Goal: Task Accomplishment & Management: Manage account settings

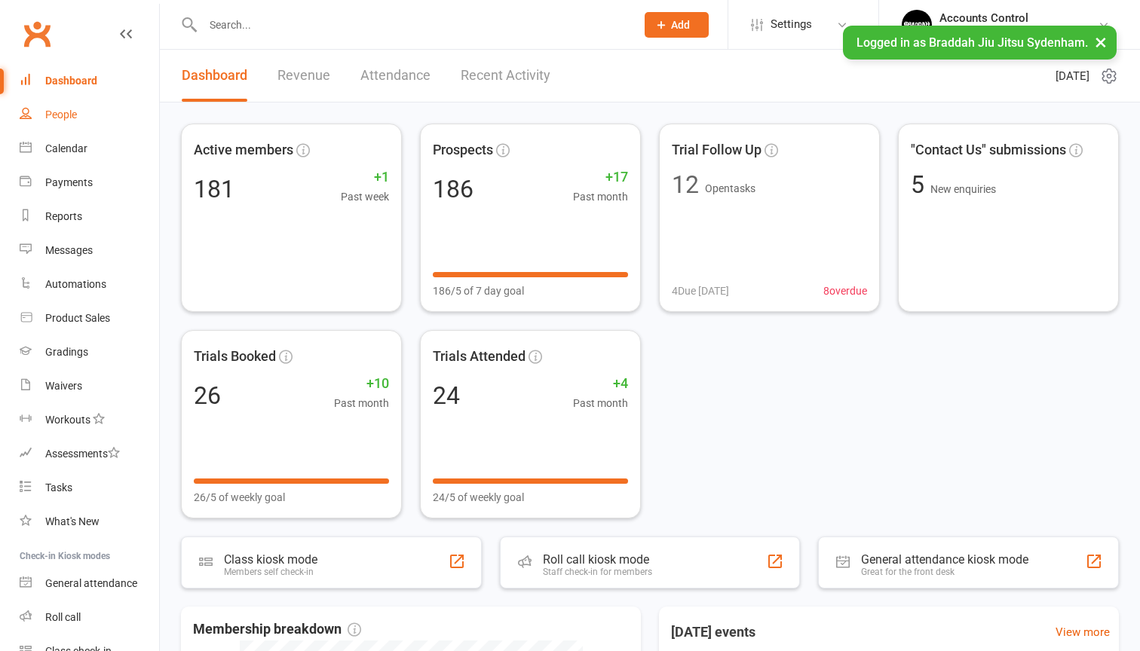
click at [81, 112] on link "People" at bounding box center [89, 115] width 139 height 34
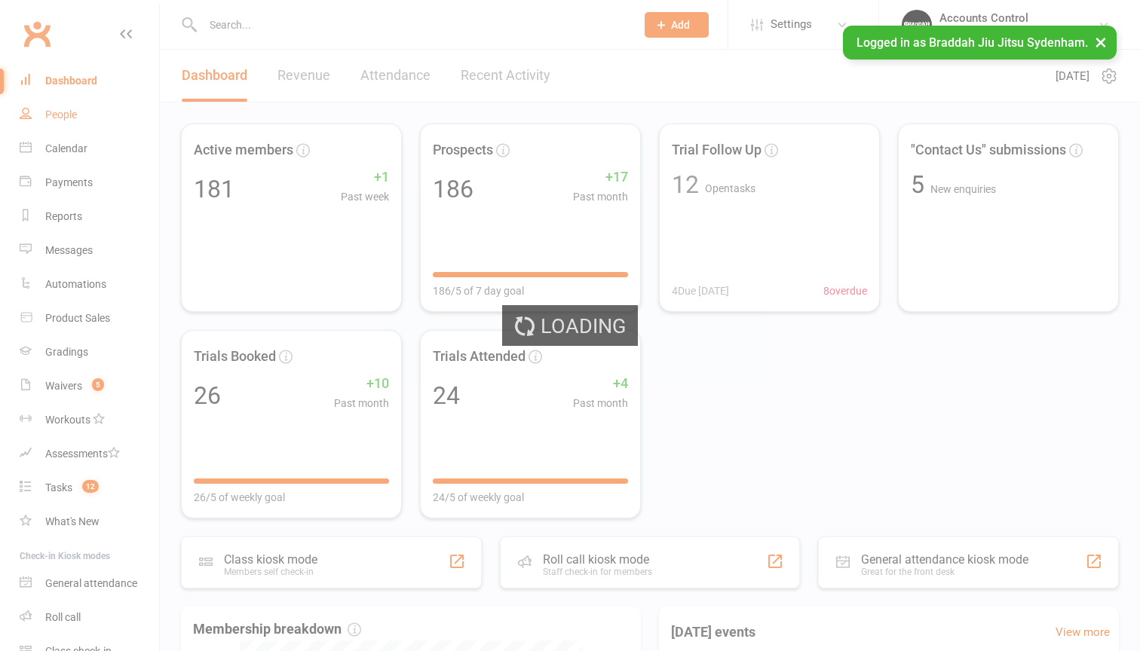
select select "100"
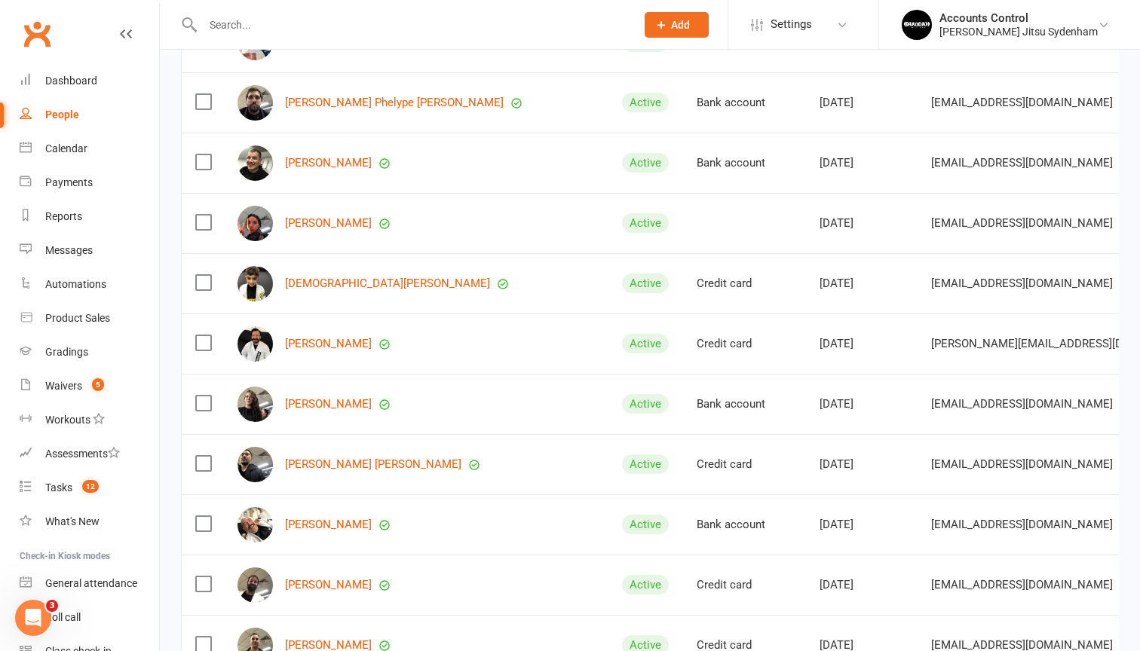
scroll to position [5512, 0]
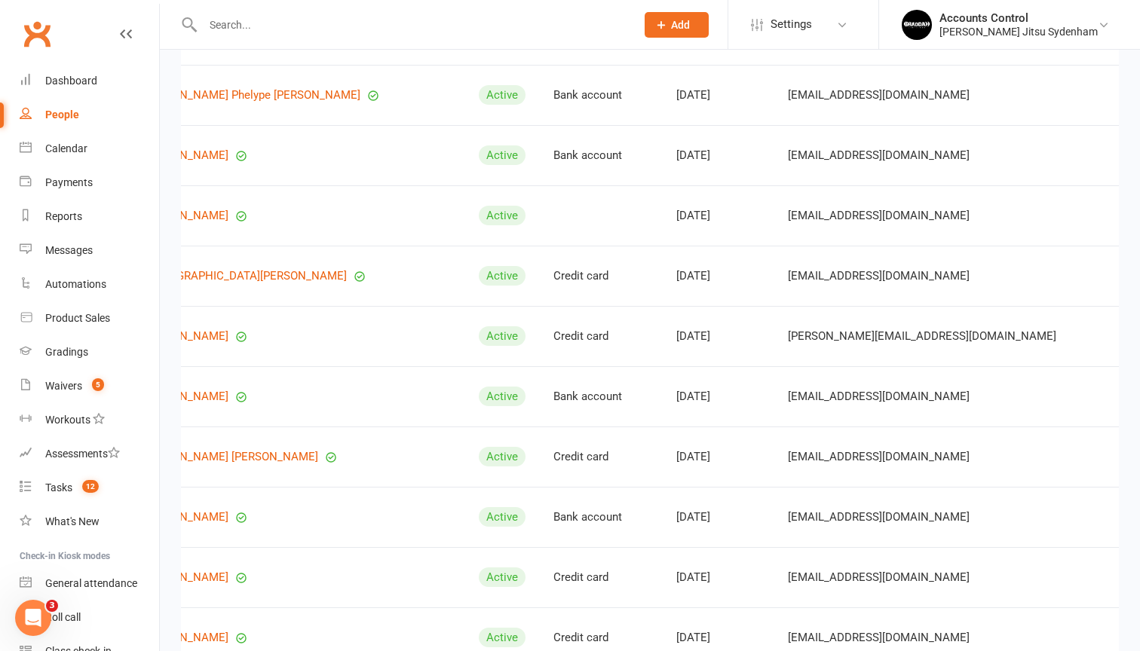
scroll to position [0, 143]
click at [932, 17] on img at bounding box center [917, 25] width 30 height 30
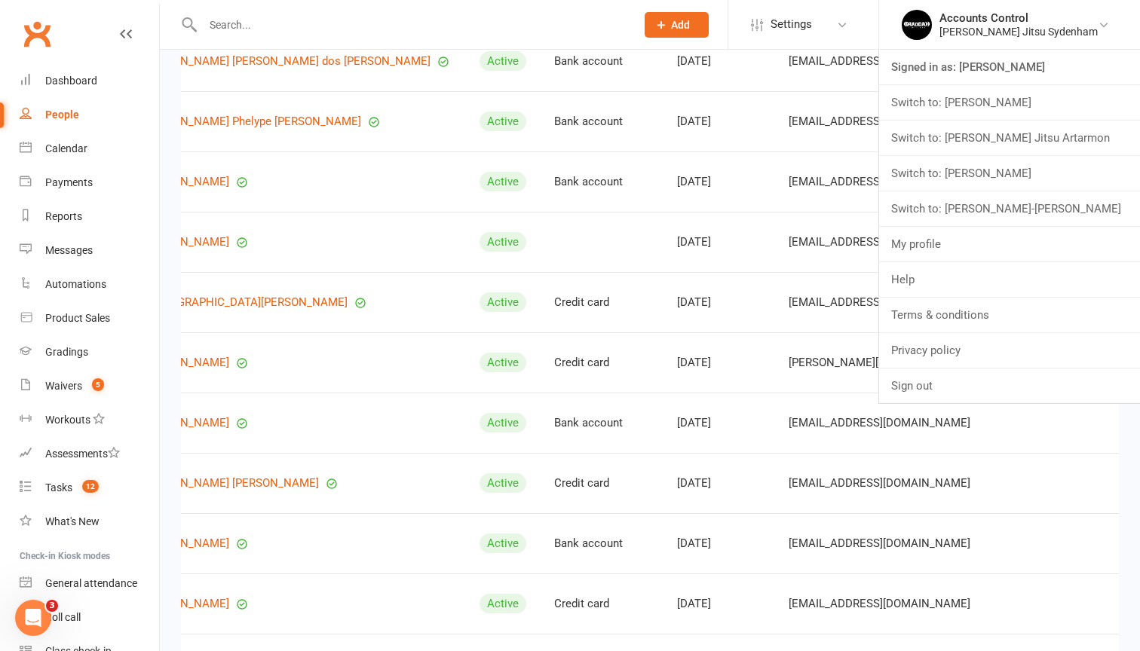
click at [775, 265] on td "pwollmann@hotmail.com" at bounding box center [1010, 242] width 470 height 60
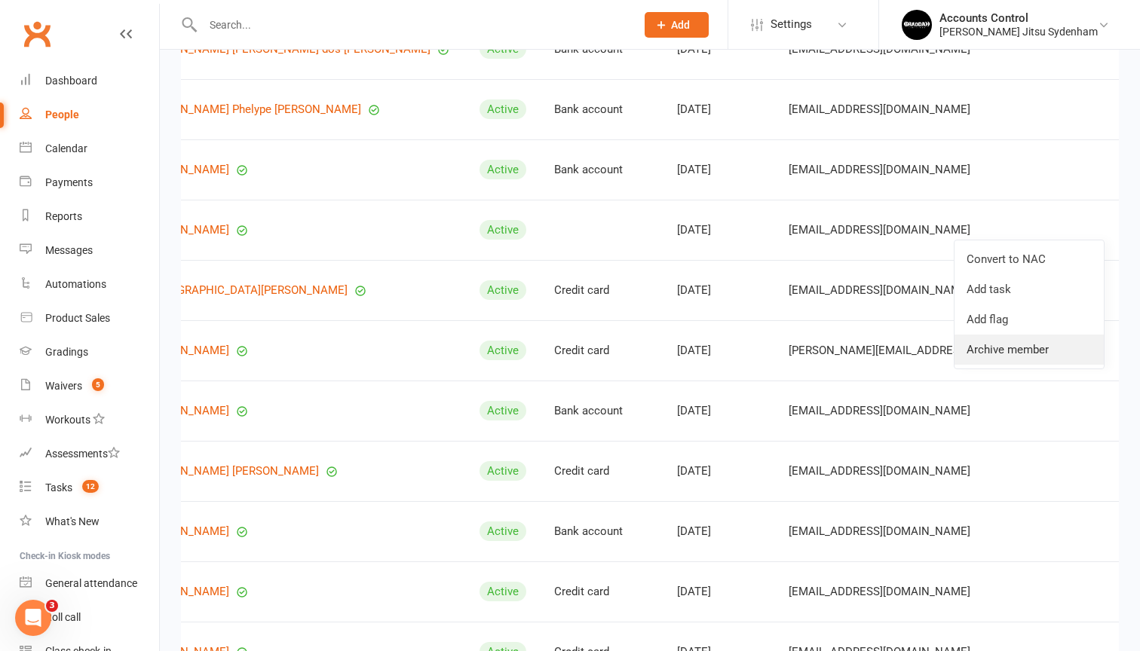
click at [995, 345] on link "Archive member" at bounding box center [1029, 350] width 149 height 30
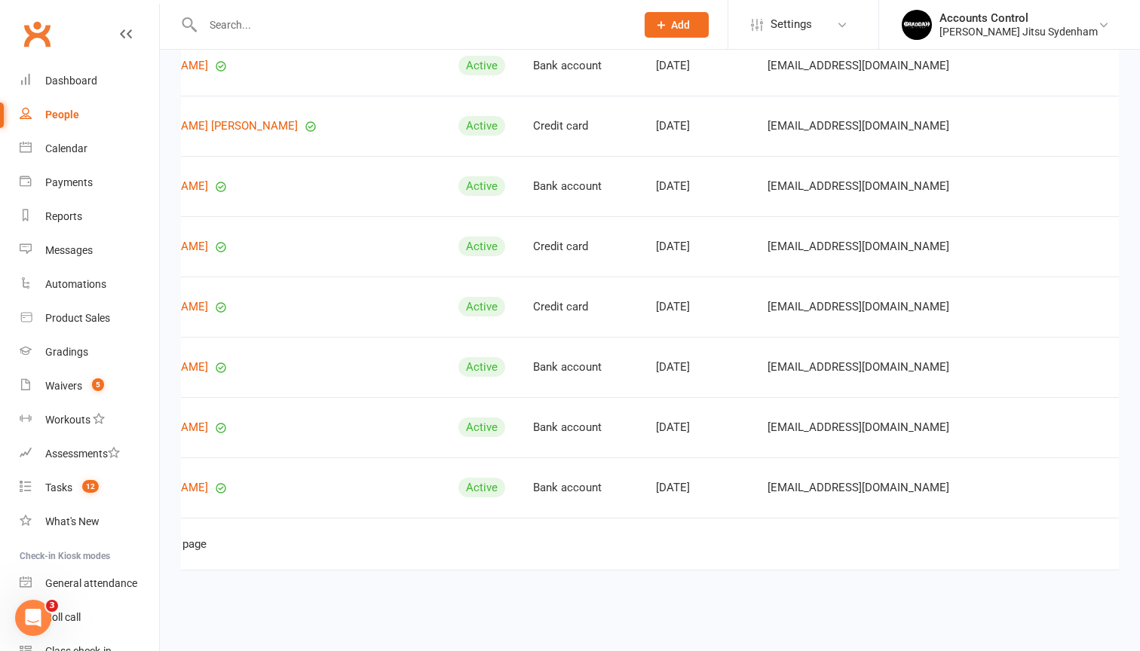
scroll to position [0, 163]
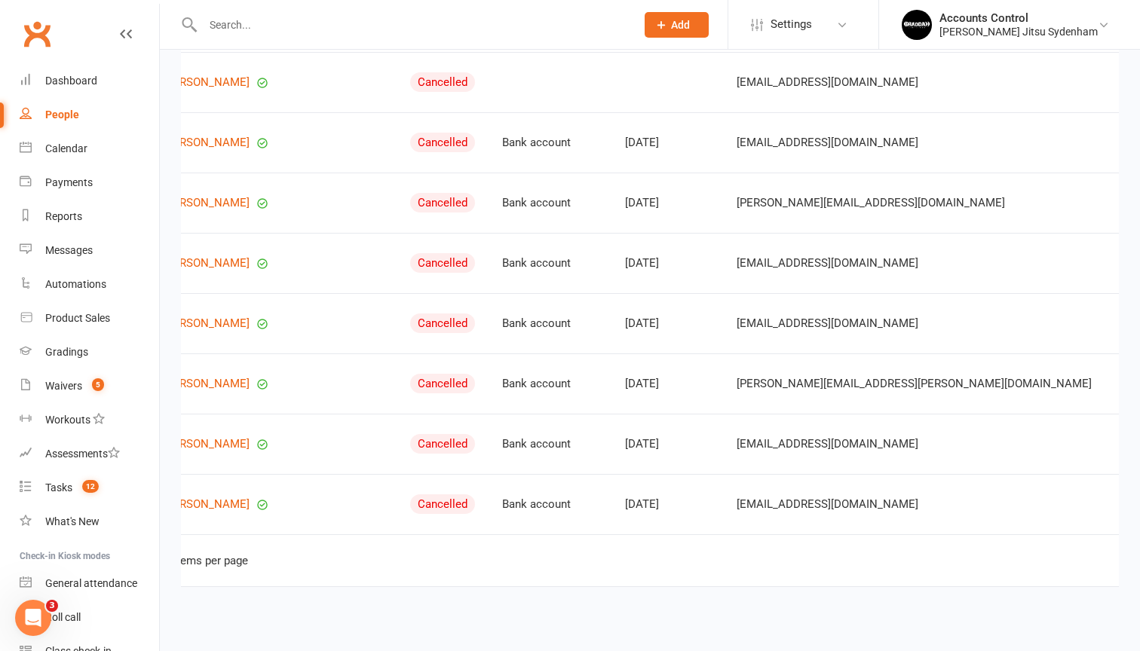
scroll to position [0, 121]
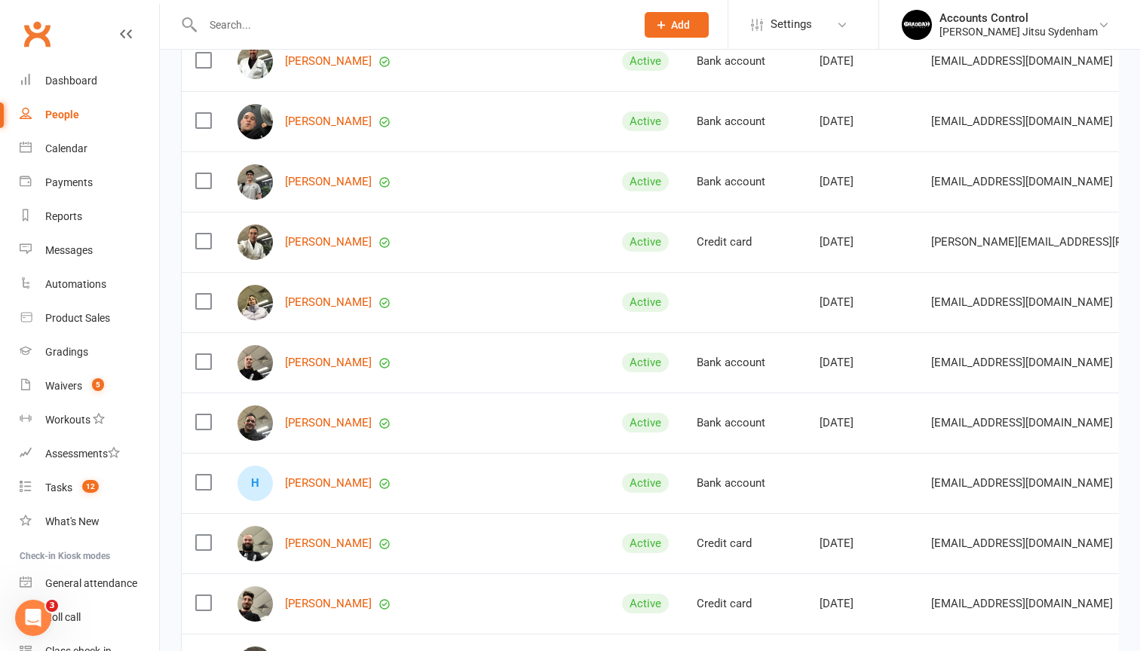
scroll to position [1751, 1]
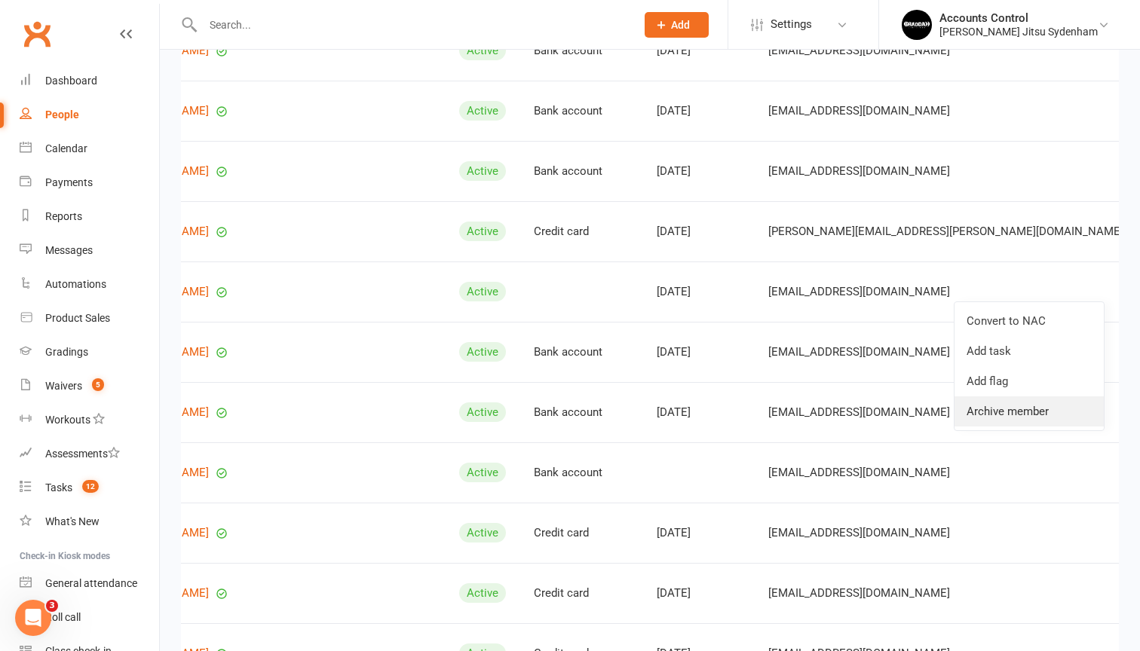
click at [1036, 412] on link "Archive member" at bounding box center [1029, 412] width 149 height 30
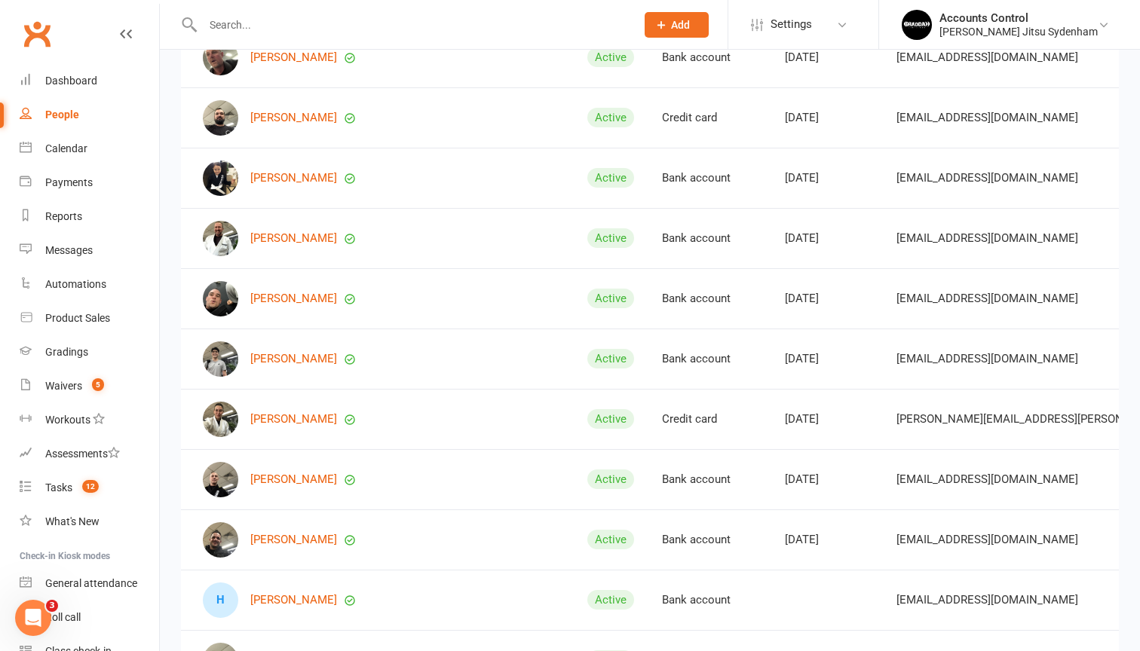
scroll to position [1561, 0]
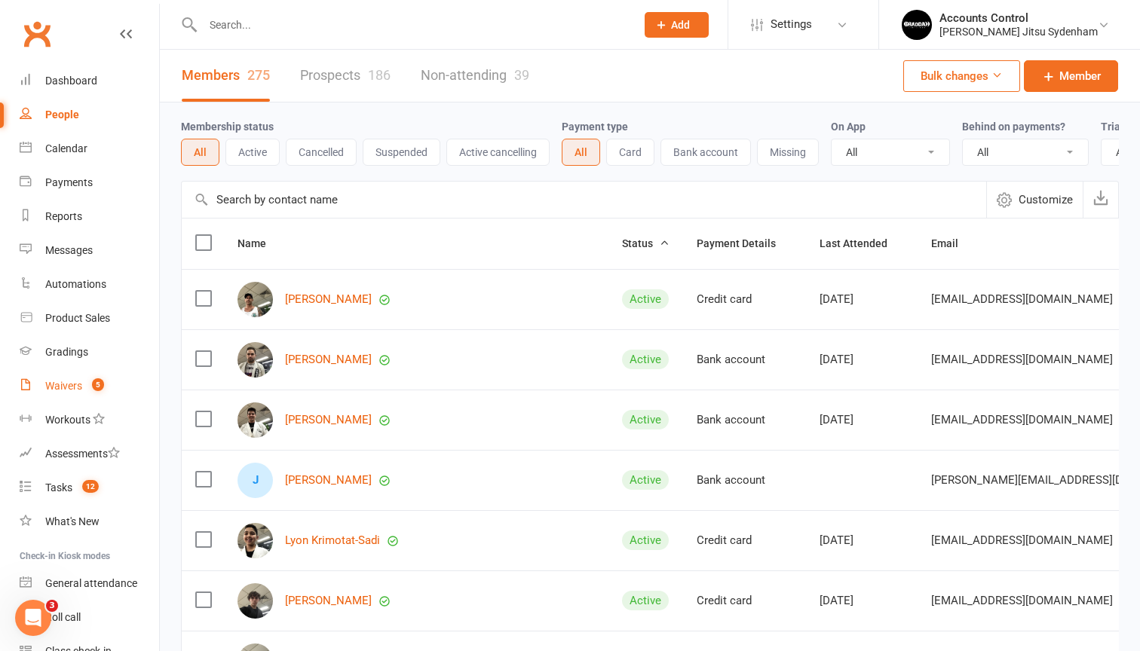
click at [73, 377] on link "Waivers 5" at bounding box center [89, 386] width 139 height 34
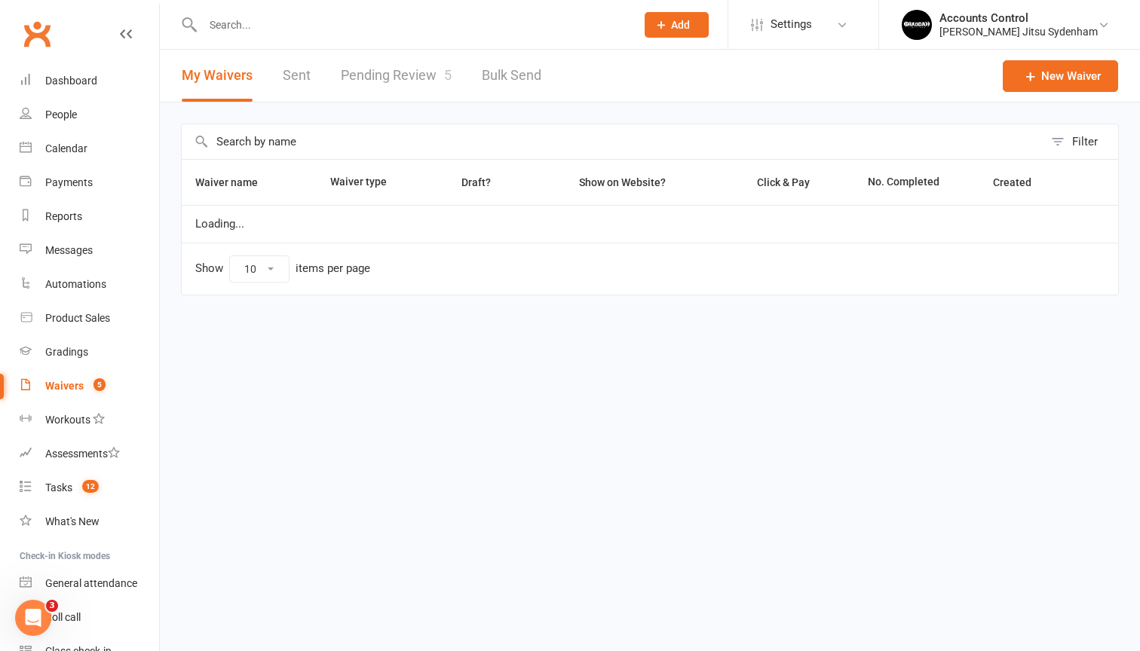
select select "25"
click at [406, 86] on link "Pending Review 5" at bounding box center [396, 76] width 111 height 52
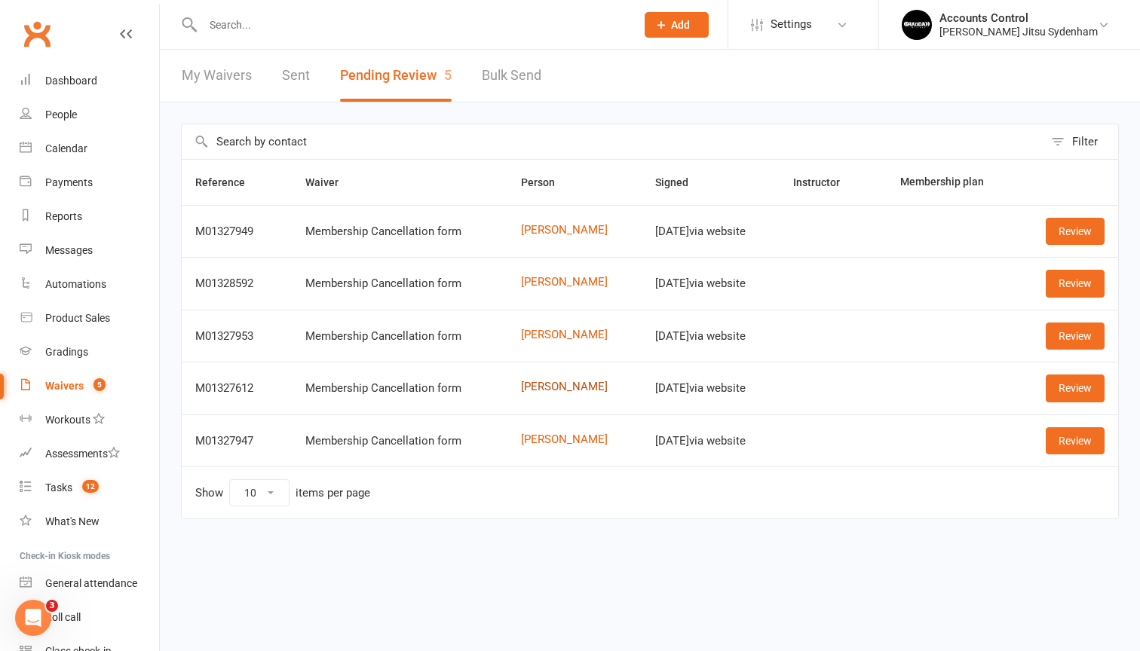
click at [534, 381] on link "Anthony Kwang" at bounding box center [574, 387] width 107 height 13
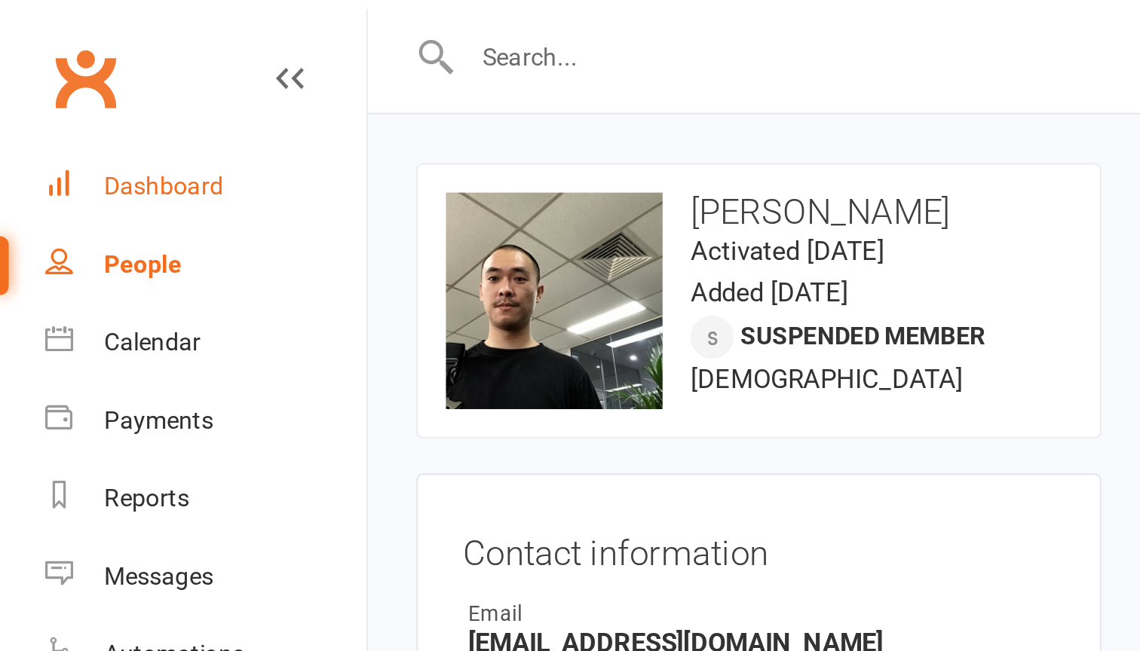
click at [80, 78] on div "Dashboard" at bounding box center [71, 81] width 52 height 12
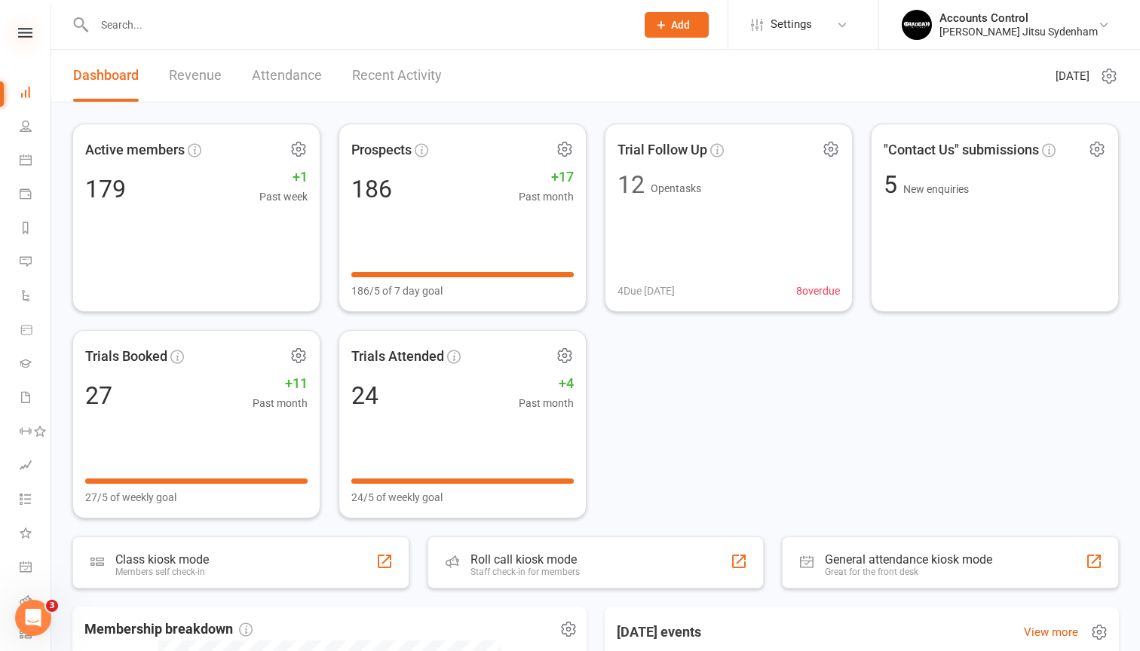
click at [26, 36] on icon at bounding box center [25, 33] width 14 height 10
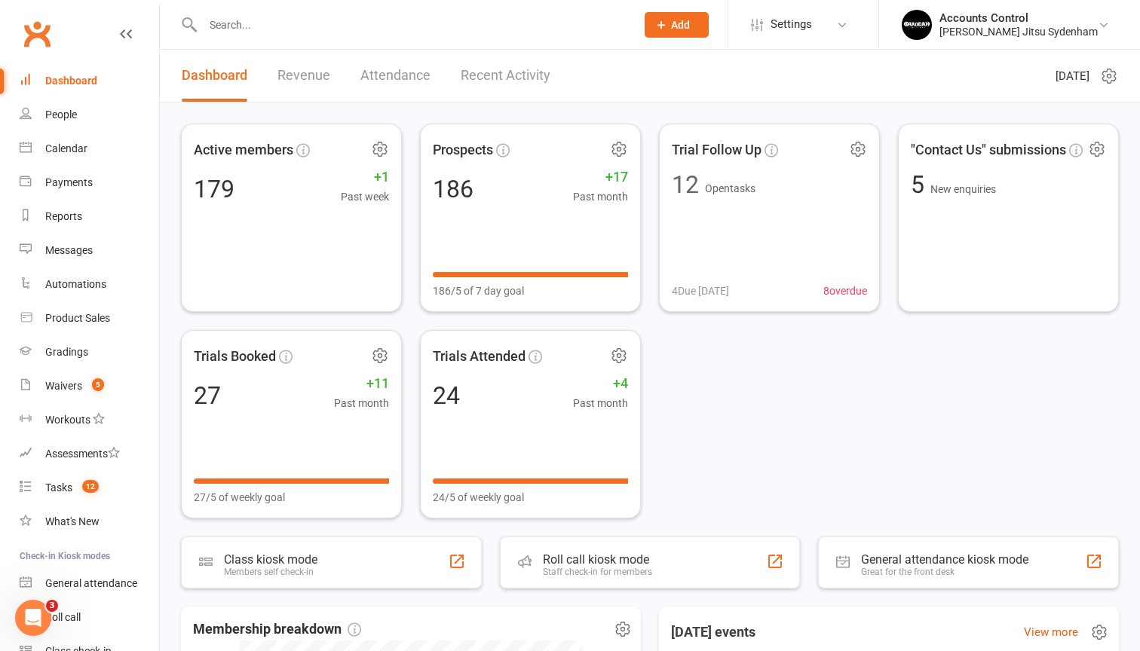
click at [27, 36] on link "Clubworx" at bounding box center [37, 34] width 38 height 38
click at [1050, 35] on div "Braddah Jiu Jitsu Sydenham" at bounding box center [1018, 32] width 158 height 14
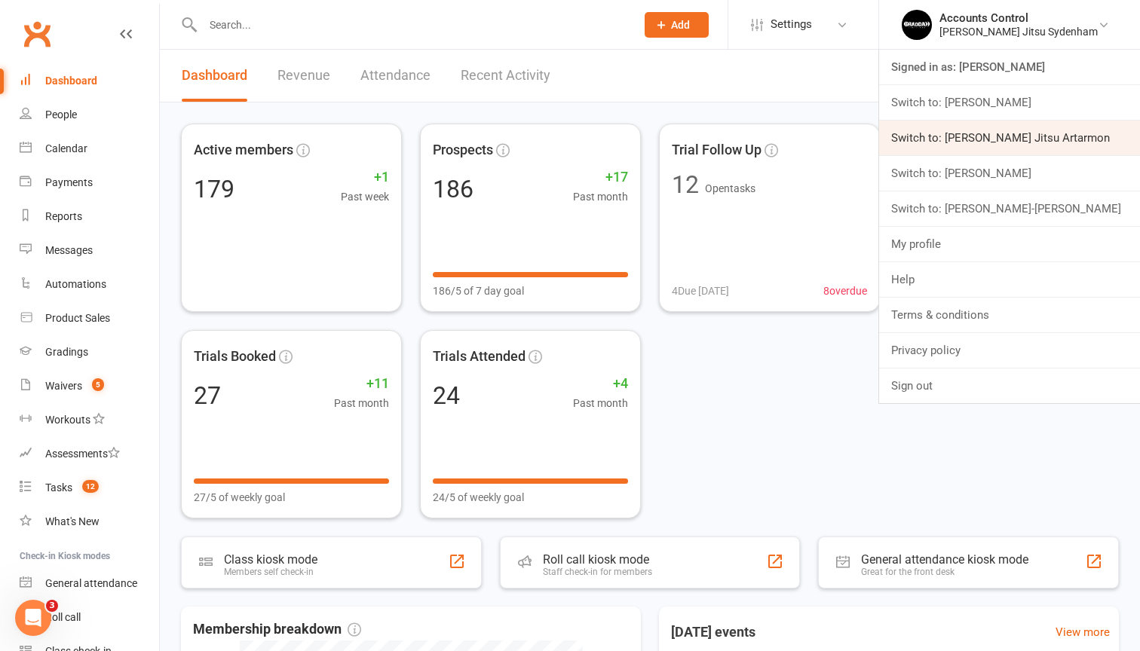
click at [1071, 129] on link "Switch to: Braddah Jiu Jitsu Artarmon" at bounding box center [1009, 138] width 261 height 35
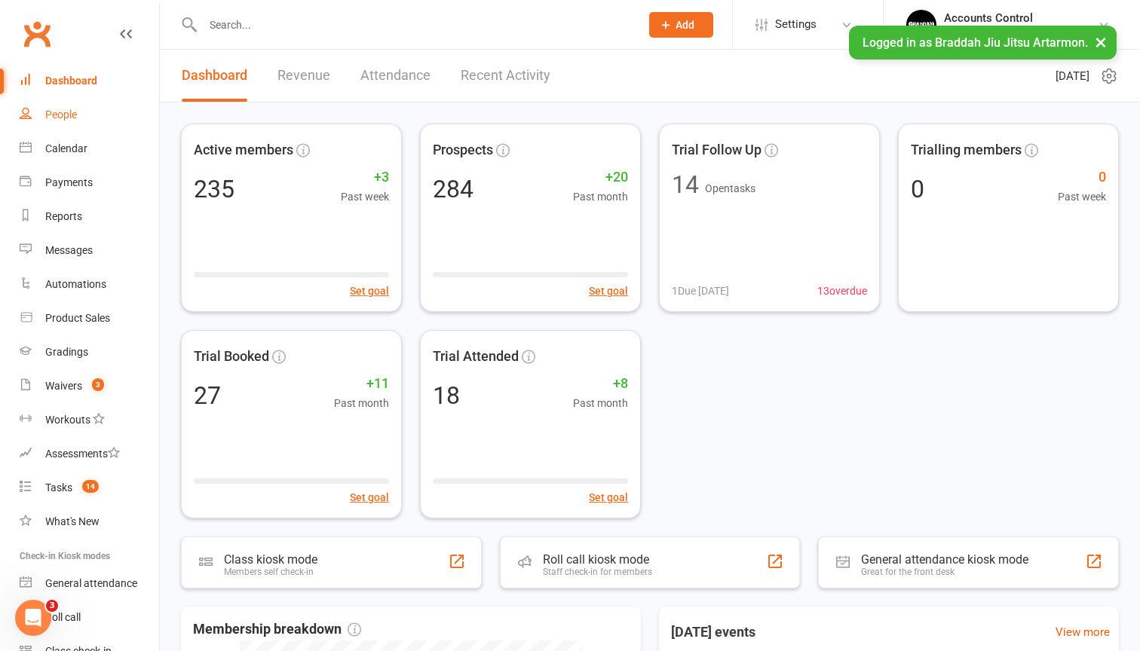
click at [50, 109] on div "People" at bounding box center [61, 115] width 32 height 12
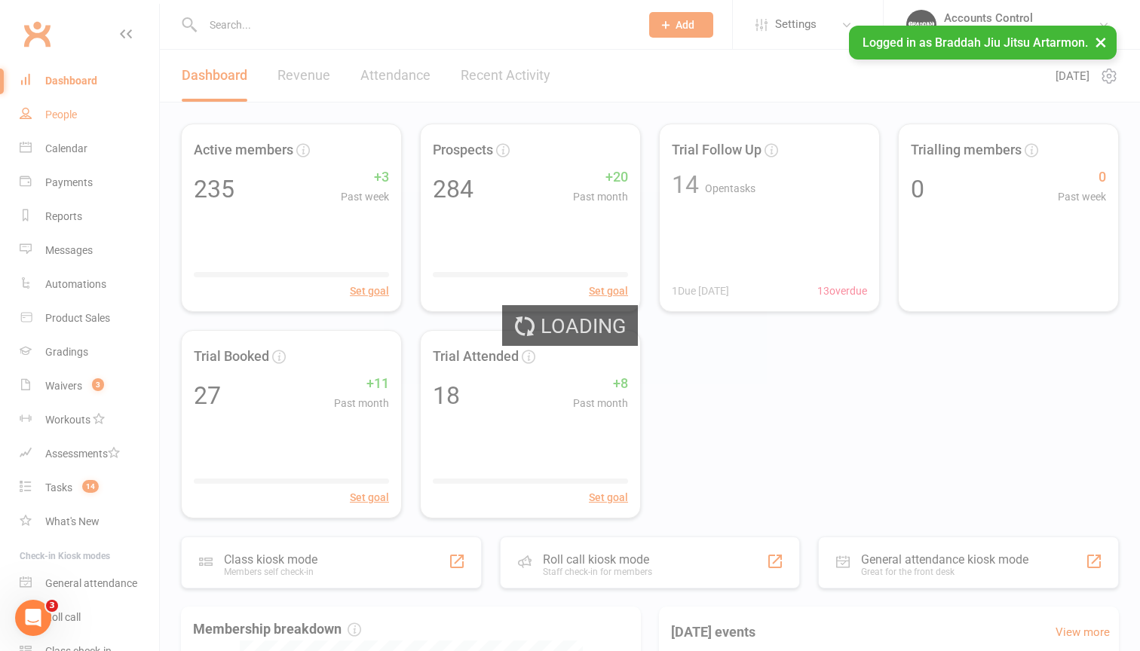
select select "100"
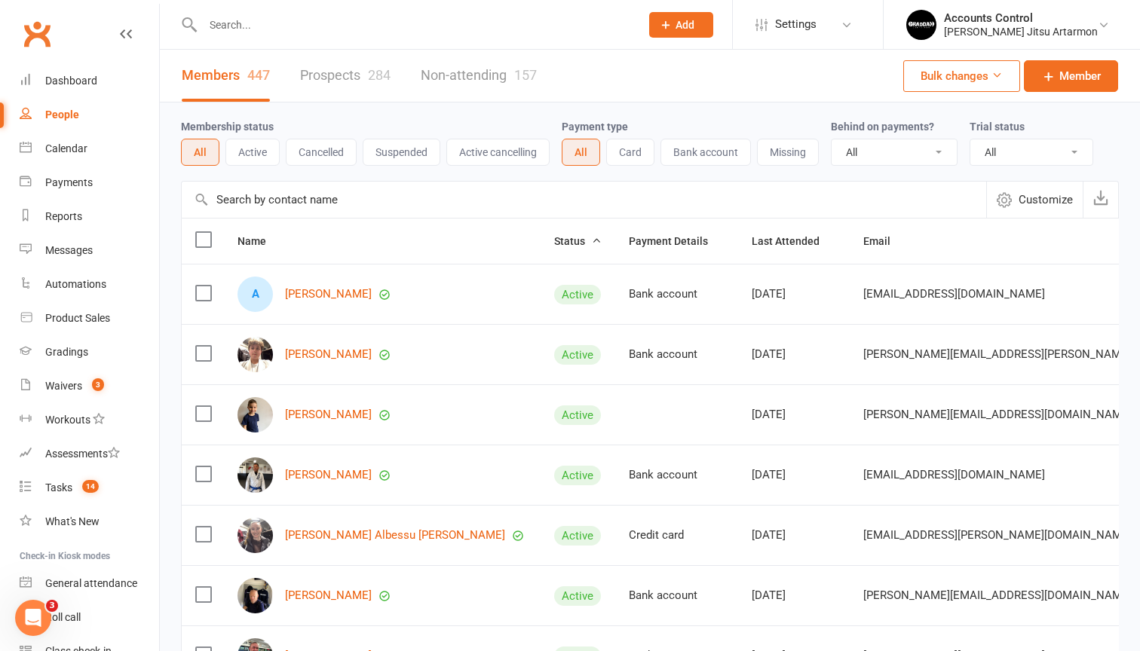
click at [262, 202] on input "text" at bounding box center [584, 200] width 805 height 36
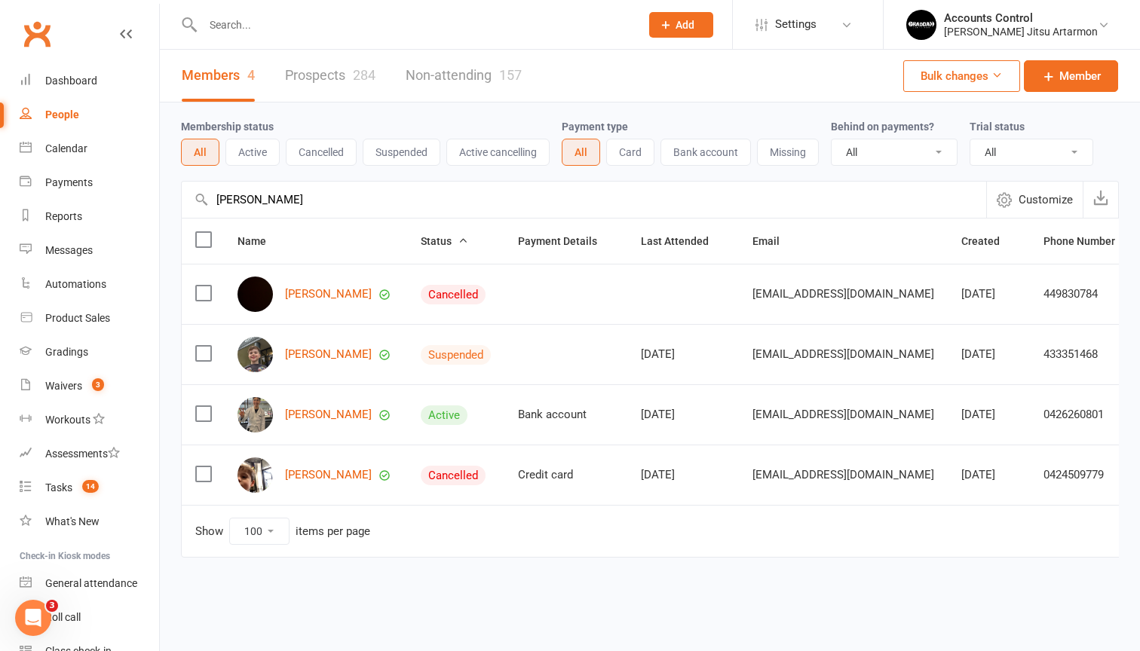
type input "Xavier"
drag, startPoint x: 262, startPoint y: 202, endPoint x: 314, endPoint y: 417, distance: 221.1
click at [314, 417] on link "Xavier Cheng" at bounding box center [328, 415] width 87 height 13
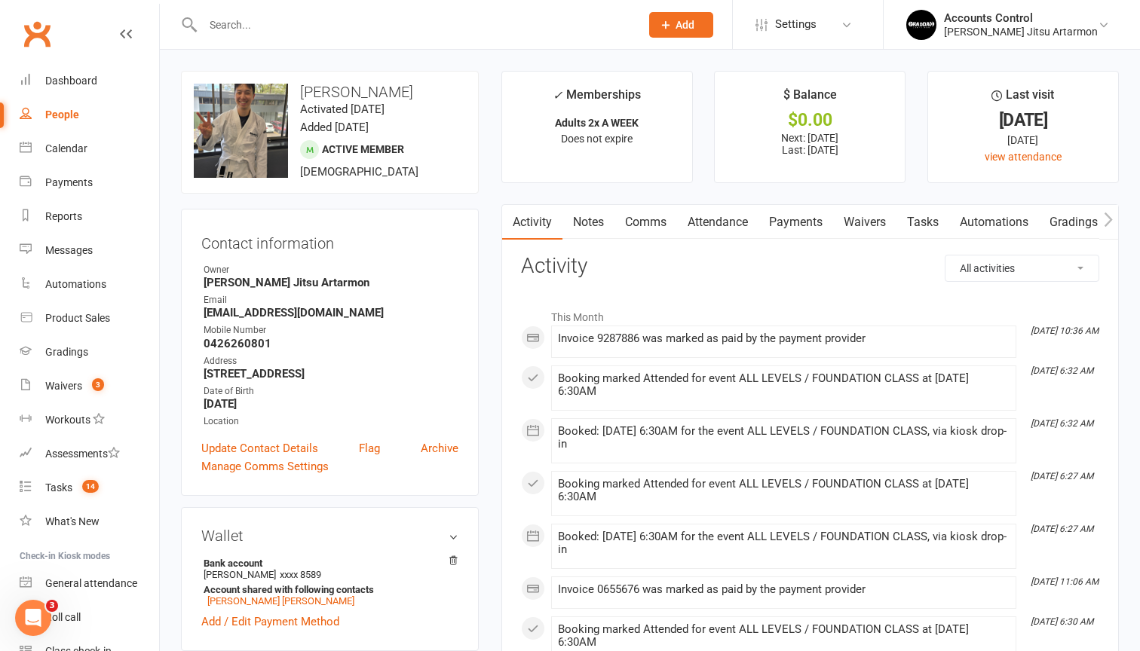
click at [787, 213] on link "Payments" at bounding box center [796, 222] width 75 height 35
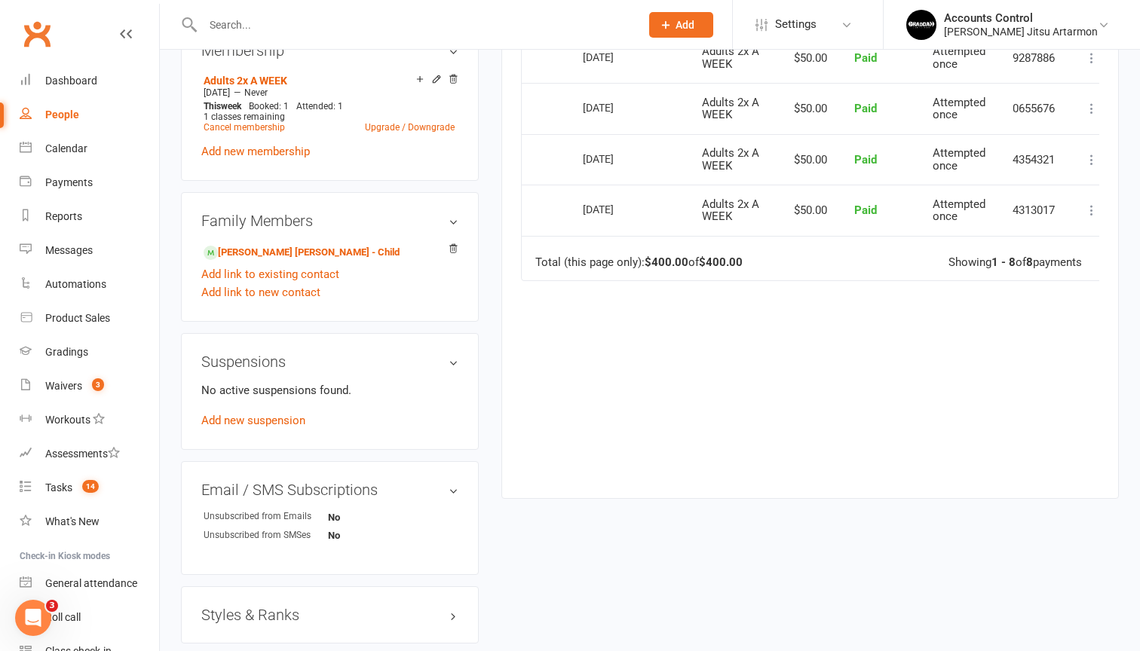
scroll to position [641, 0]
click at [453, 254] on icon at bounding box center [453, 249] width 11 height 11
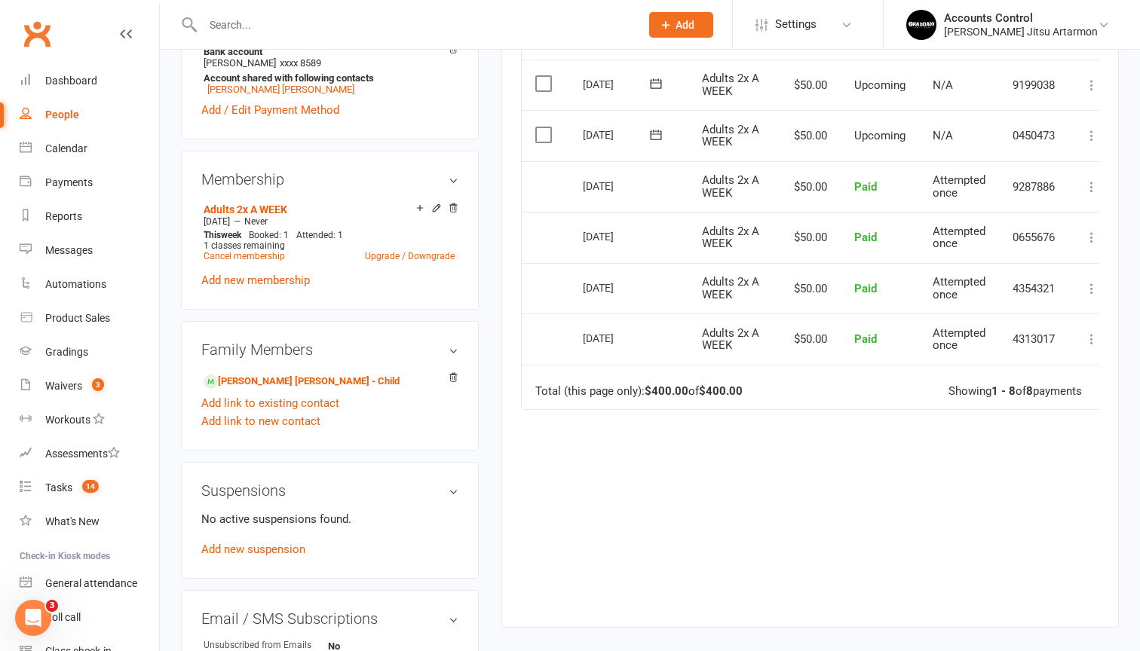
scroll to position [507, 0]
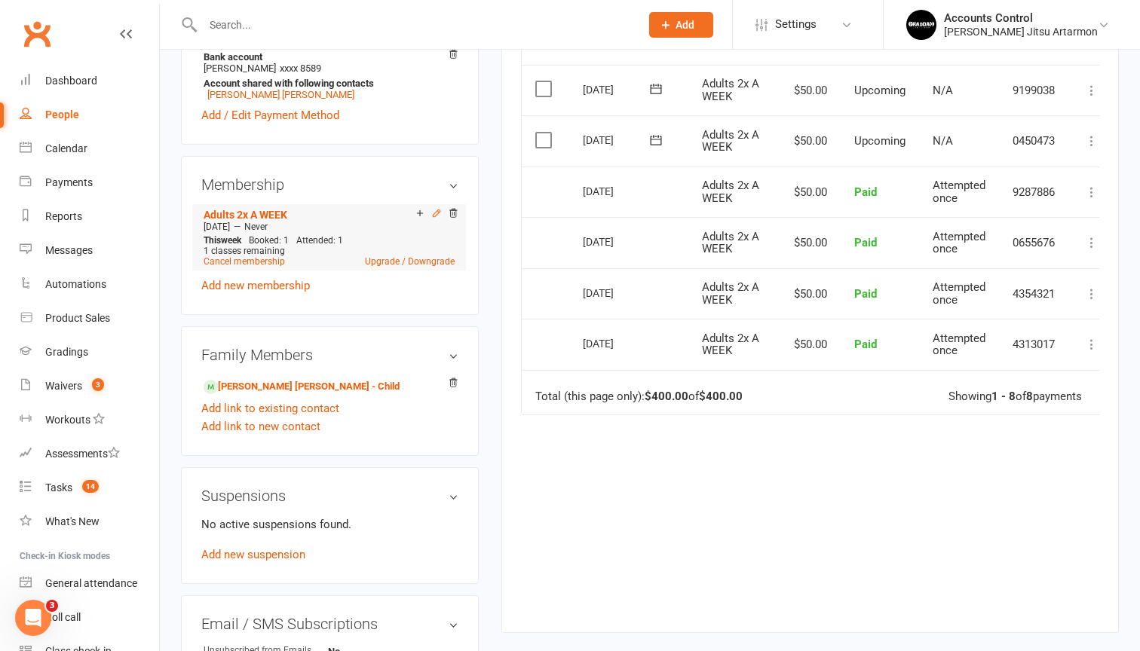
click at [433, 219] on icon at bounding box center [436, 213] width 11 height 11
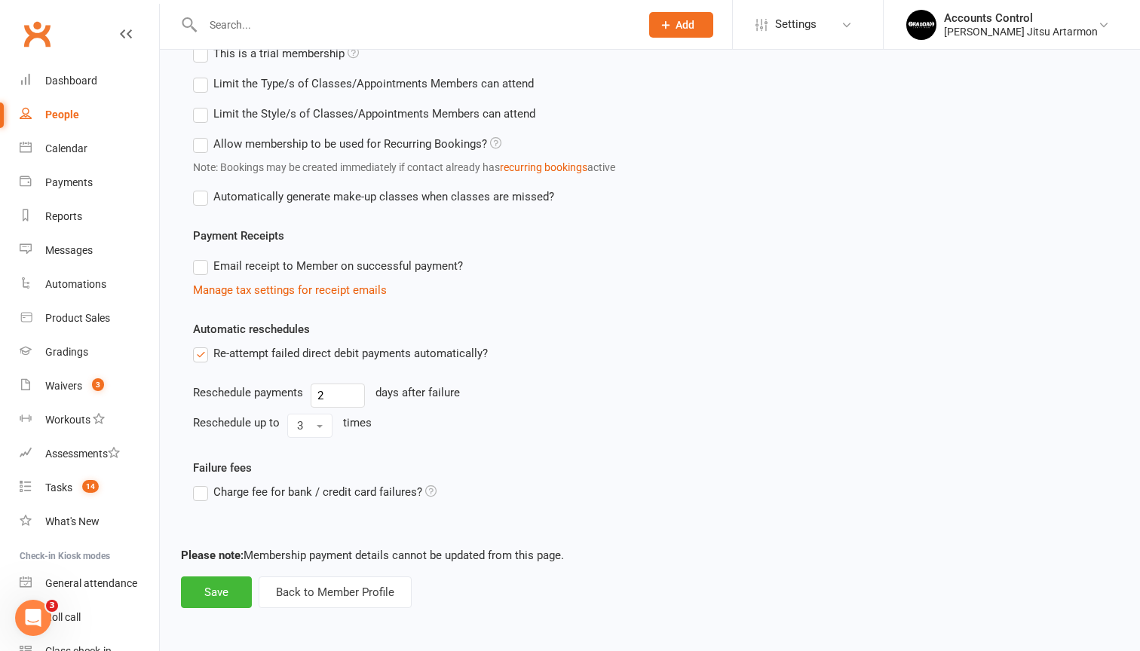
scroll to position [570, 0]
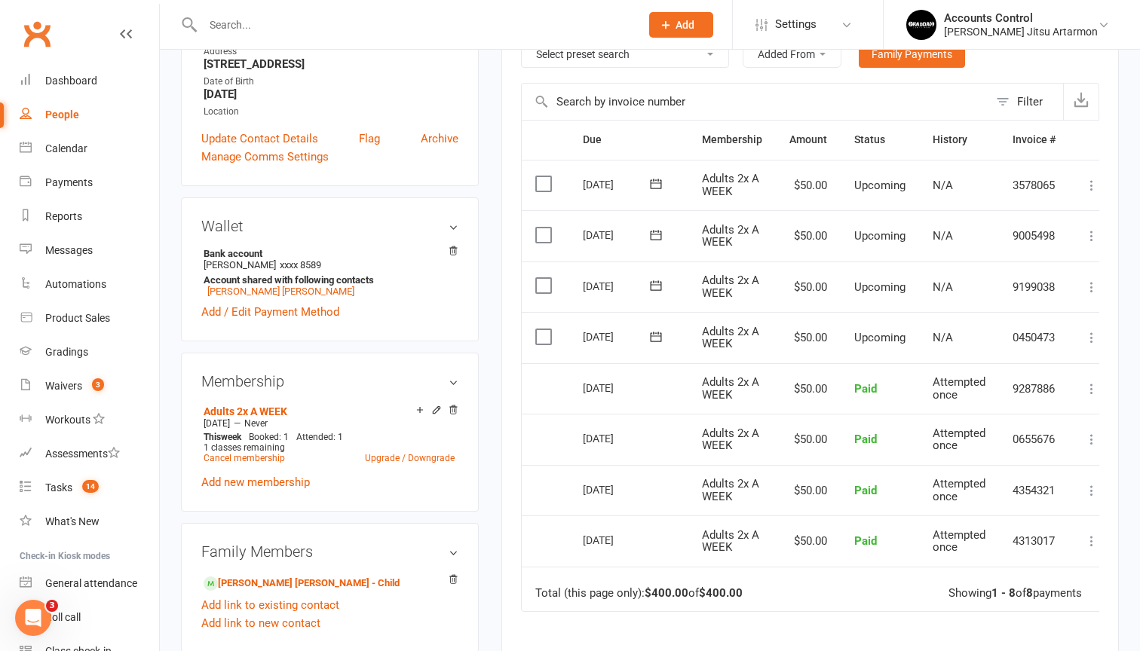
scroll to position [315, 0]
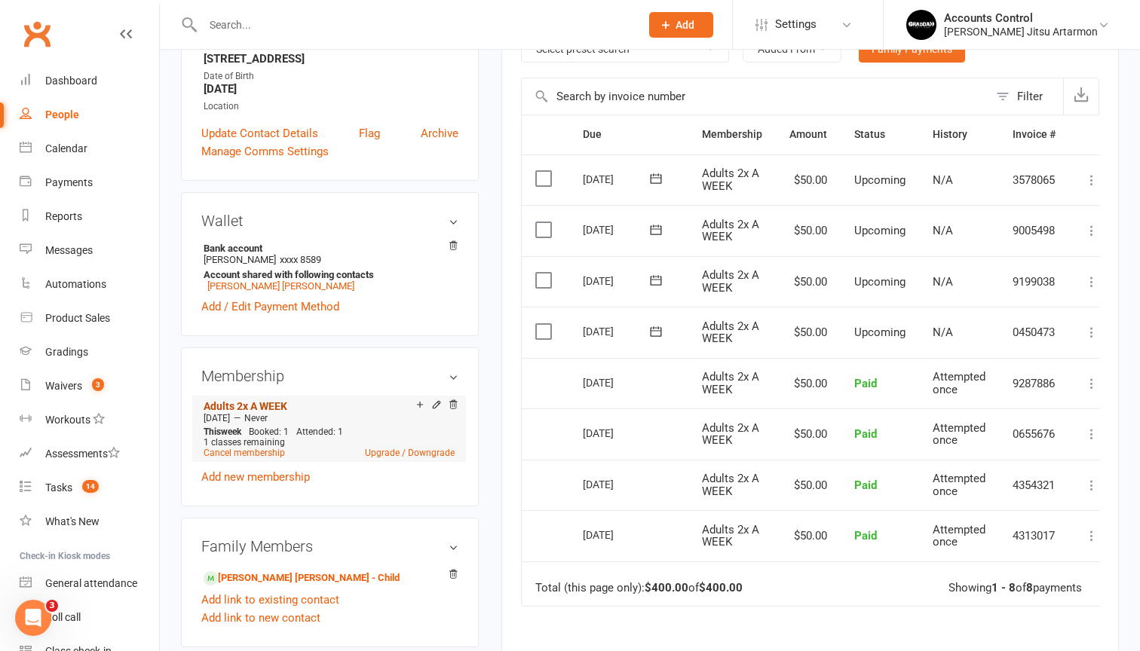
click at [240, 412] on link "Adults 2x A WEEK" at bounding box center [246, 406] width 84 height 12
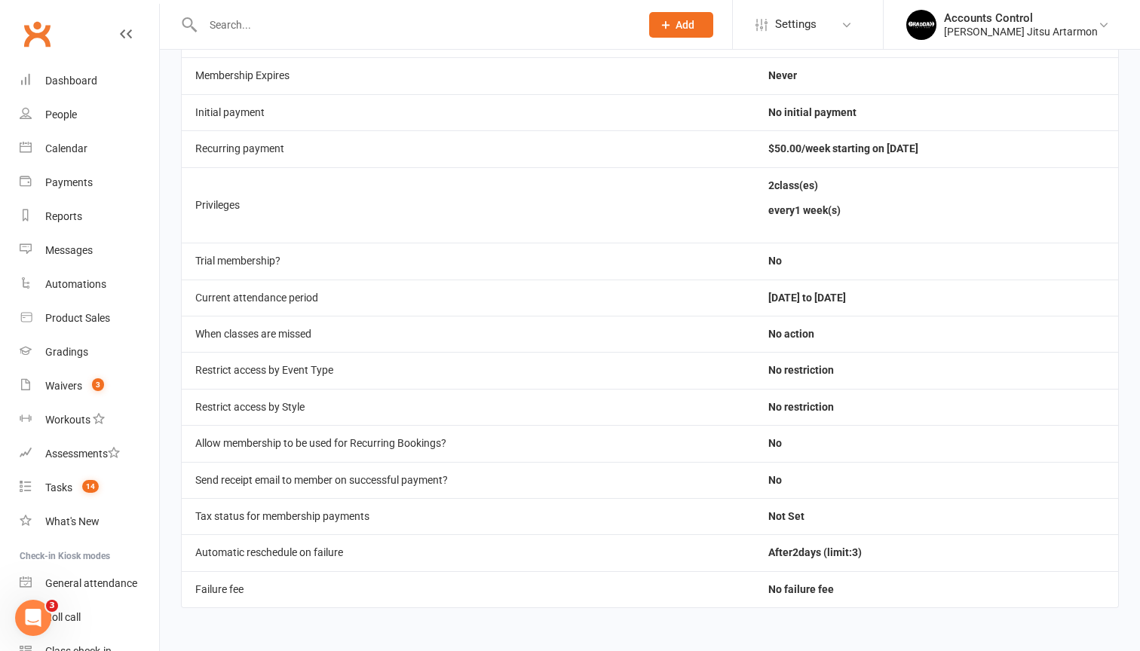
scroll to position [332, 0]
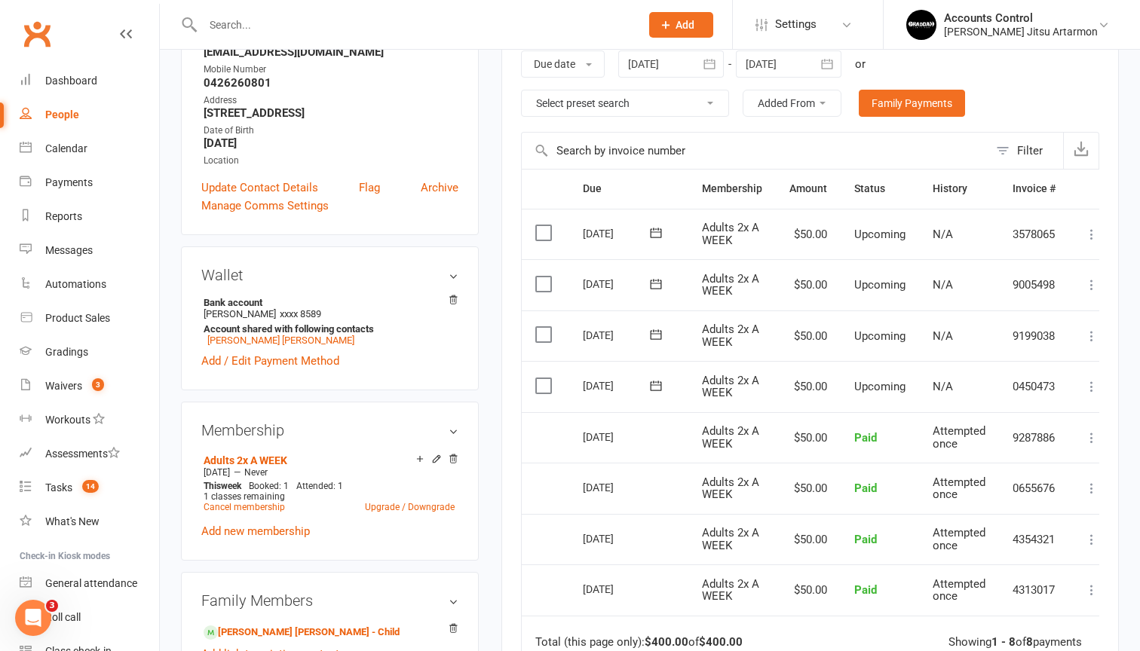
scroll to position [265, 0]
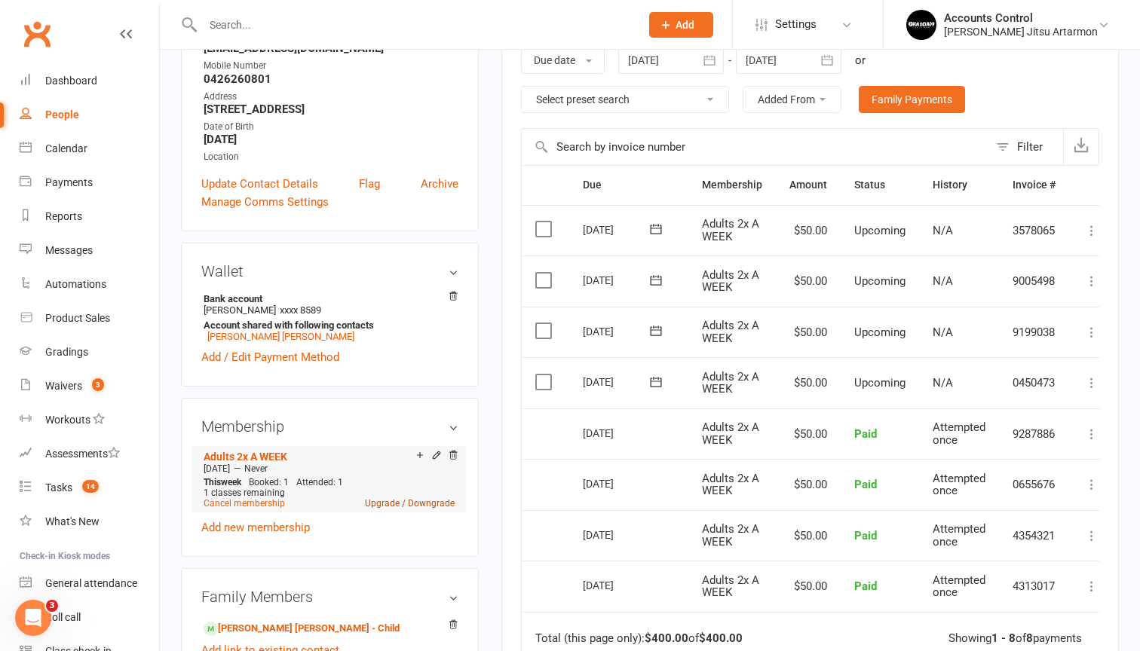
click at [389, 509] on link "Upgrade / Downgrade" at bounding box center [410, 503] width 90 height 11
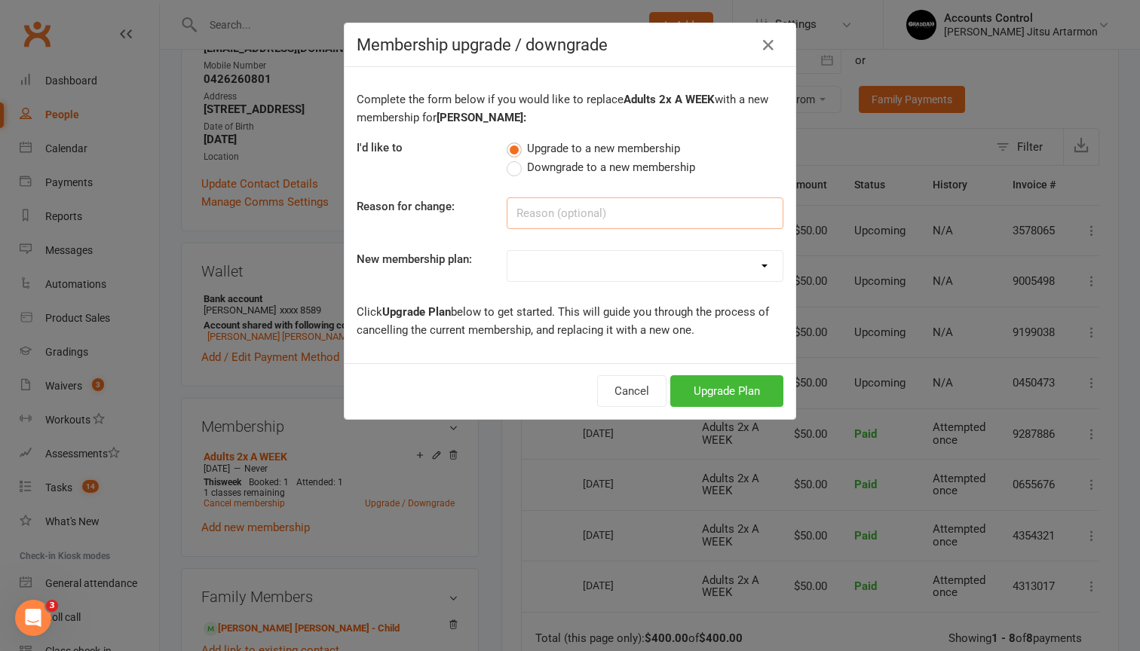
click at [542, 211] on input at bounding box center [645, 214] width 277 height 32
type input "increase classes"
click at [663, 283] on div "Complete the form below if you would like to replace Adults 2x A WEEK with a ne…" at bounding box center [570, 215] width 451 height 296
select select "0"
click at [746, 385] on button "Upgrade Plan" at bounding box center [726, 391] width 113 height 32
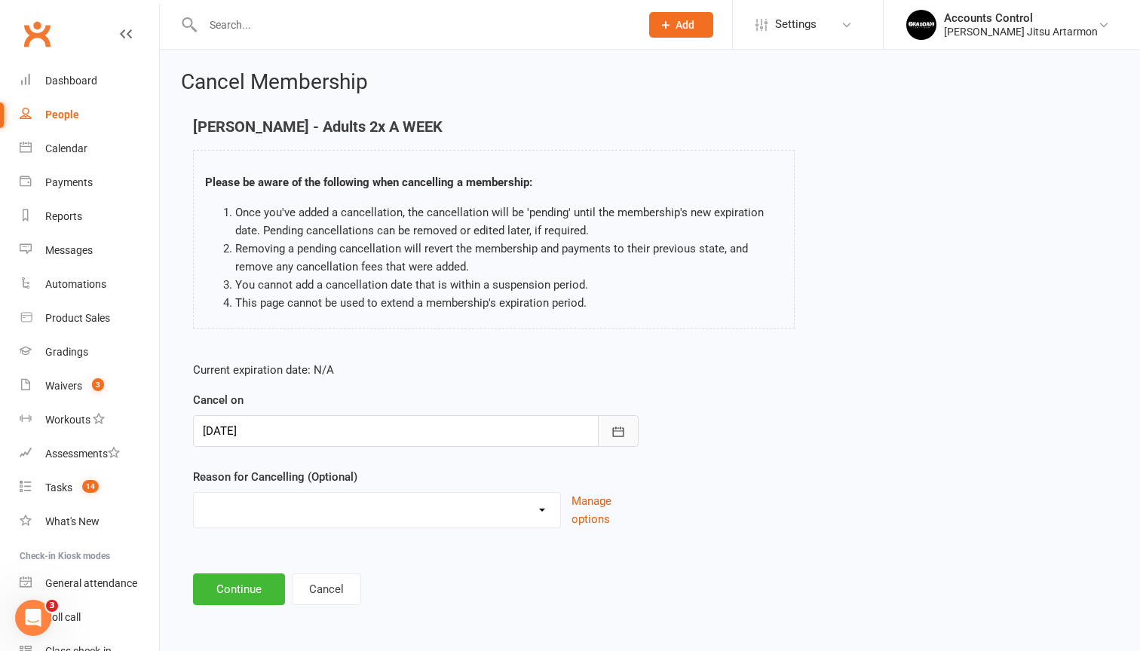
click at [621, 429] on icon "button" at bounding box center [618, 431] width 15 height 15
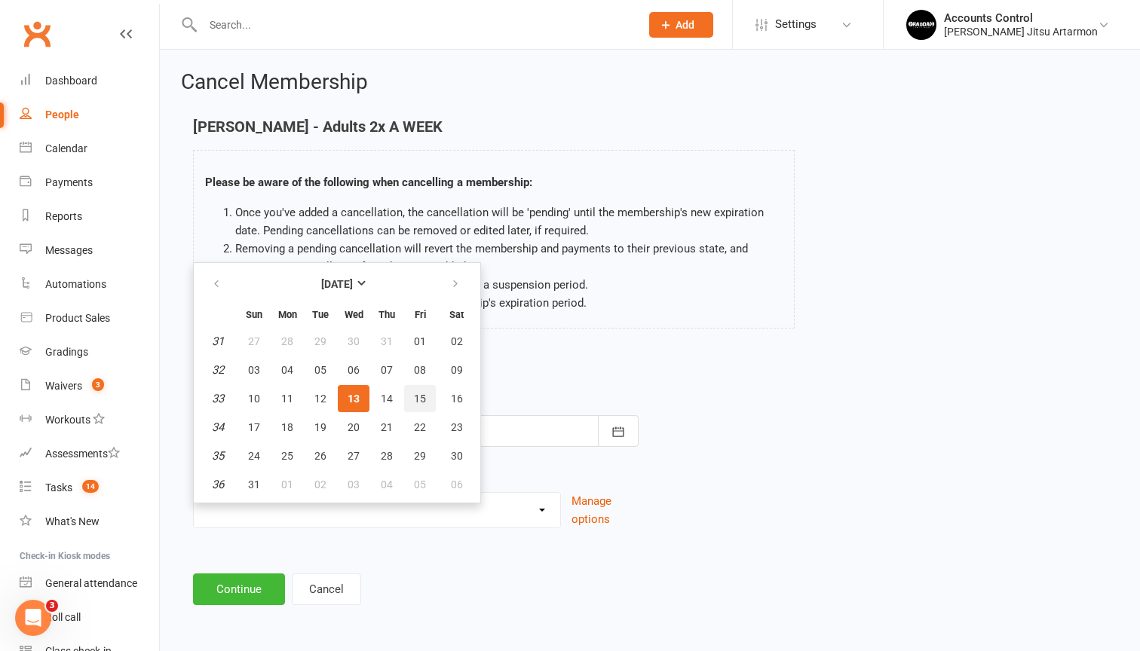
click at [415, 401] on span "15" at bounding box center [420, 399] width 12 height 12
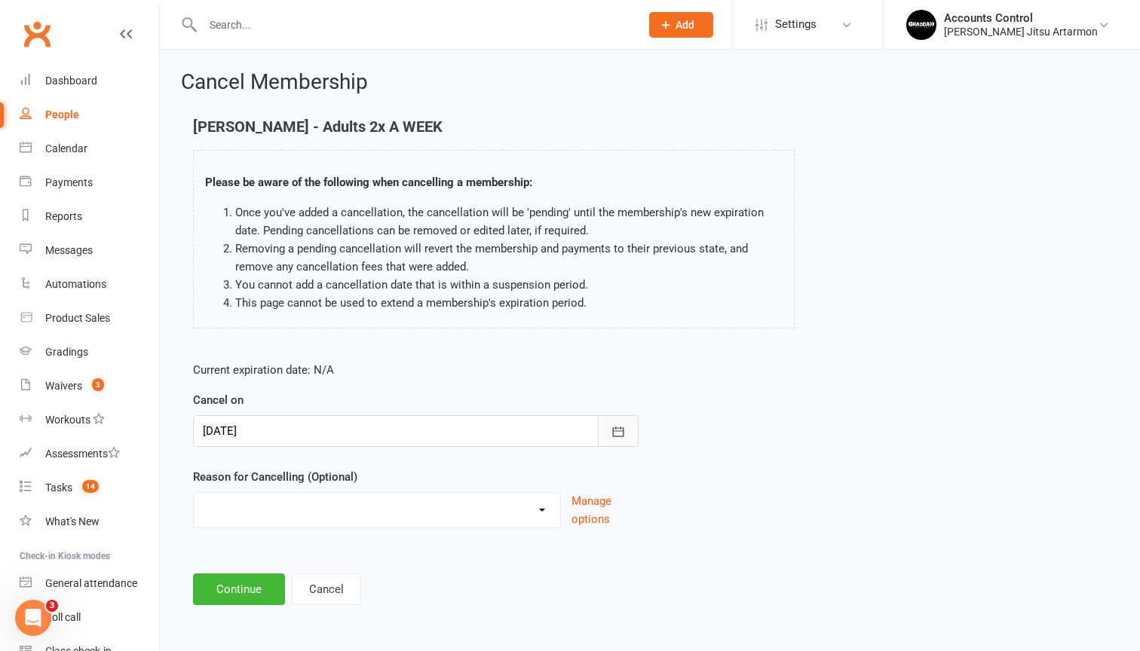
click at [626, 437] on button "button" at bounding box center [618, 431] width 41 height 32
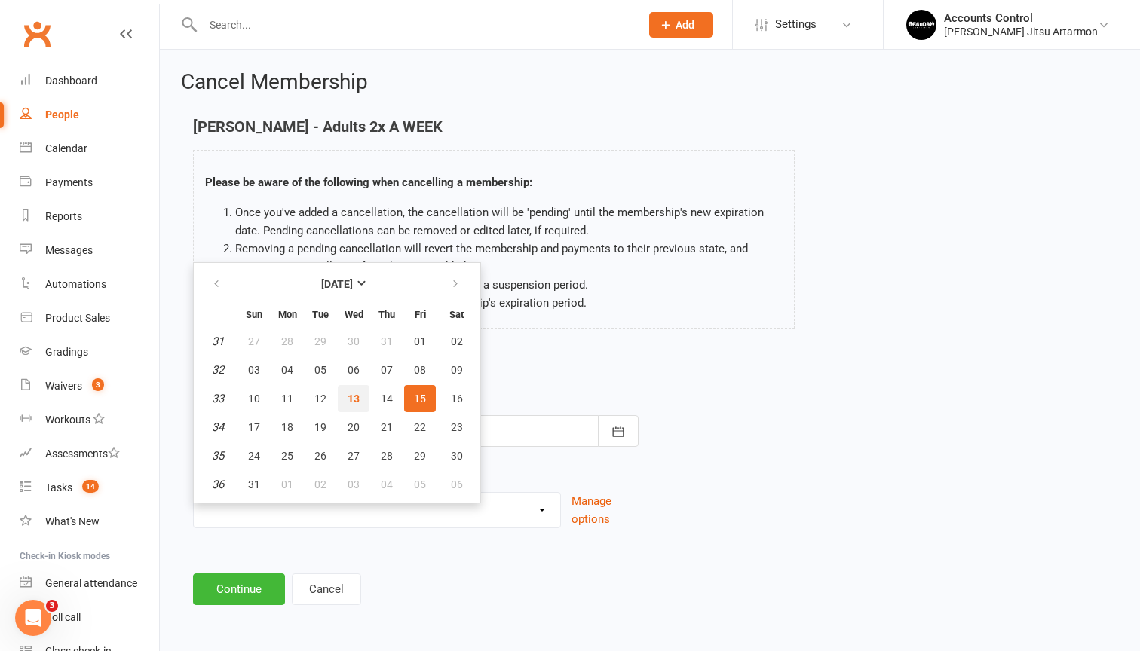
click at [356, 401] on span "13" at bounding box center [354, 399] width 12 height 12
type input "13 Aug 2025"
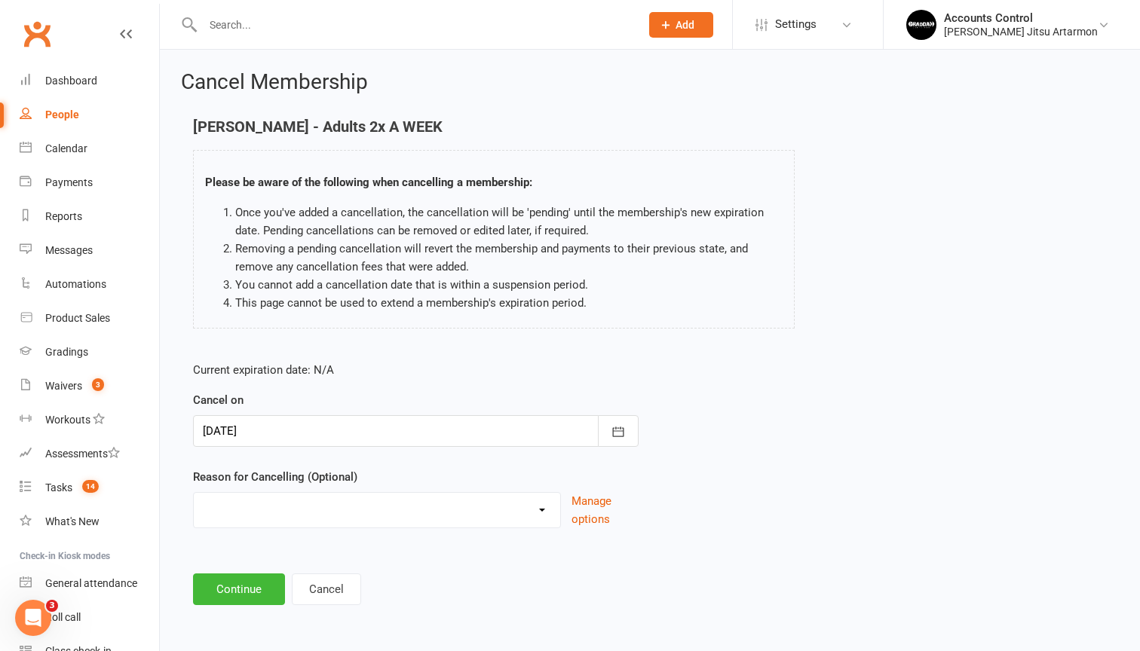
select select "2"
click at [383, 591] on input at bounding box center [416, 590] width 446 height 32
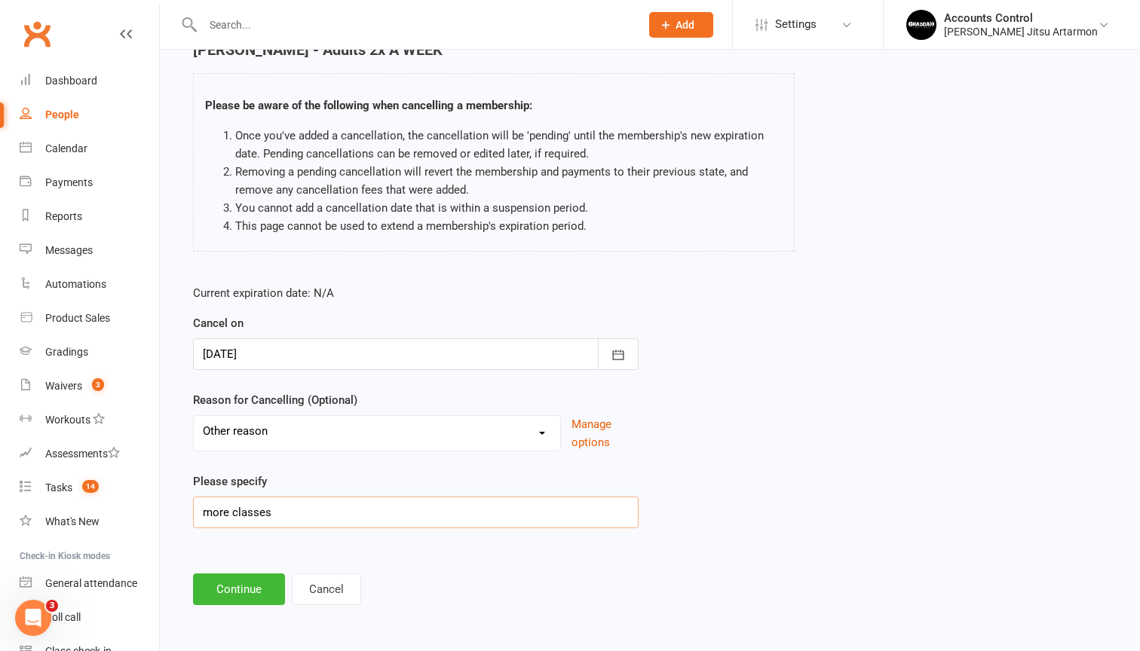
scroll to position [89, 0]
type input "more classes"
click at [244, 582] on button "Continue" at bounding box center [239, 590] width 92 height 32
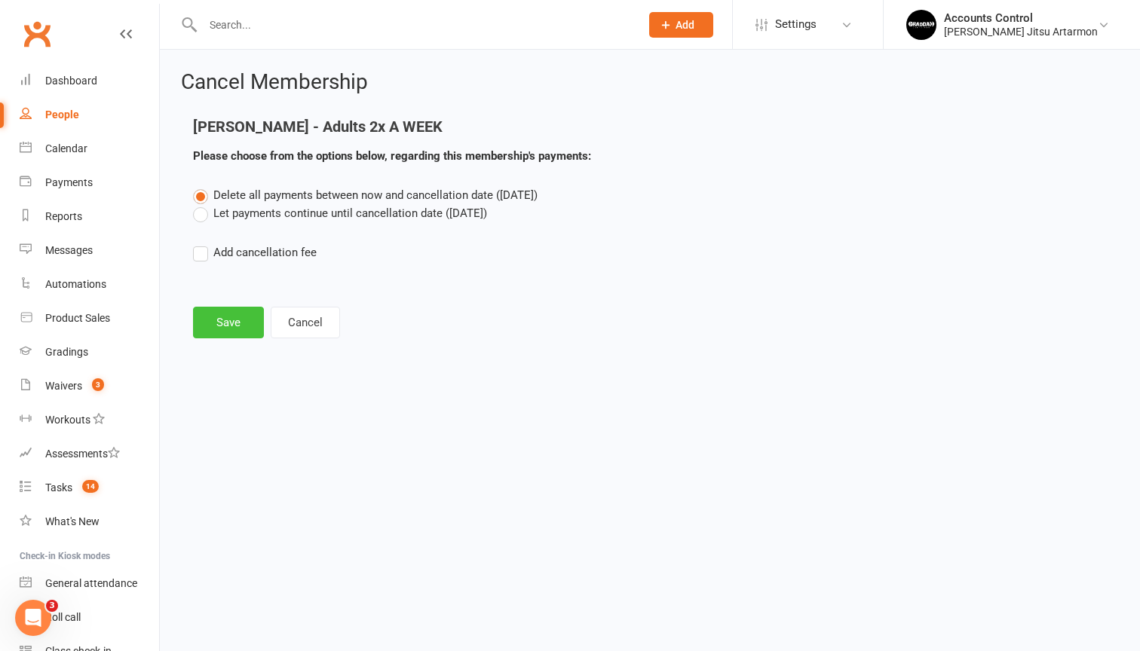
click at [231, 320] on button "Save" at bounding box center [228, 323] width 71 height 32
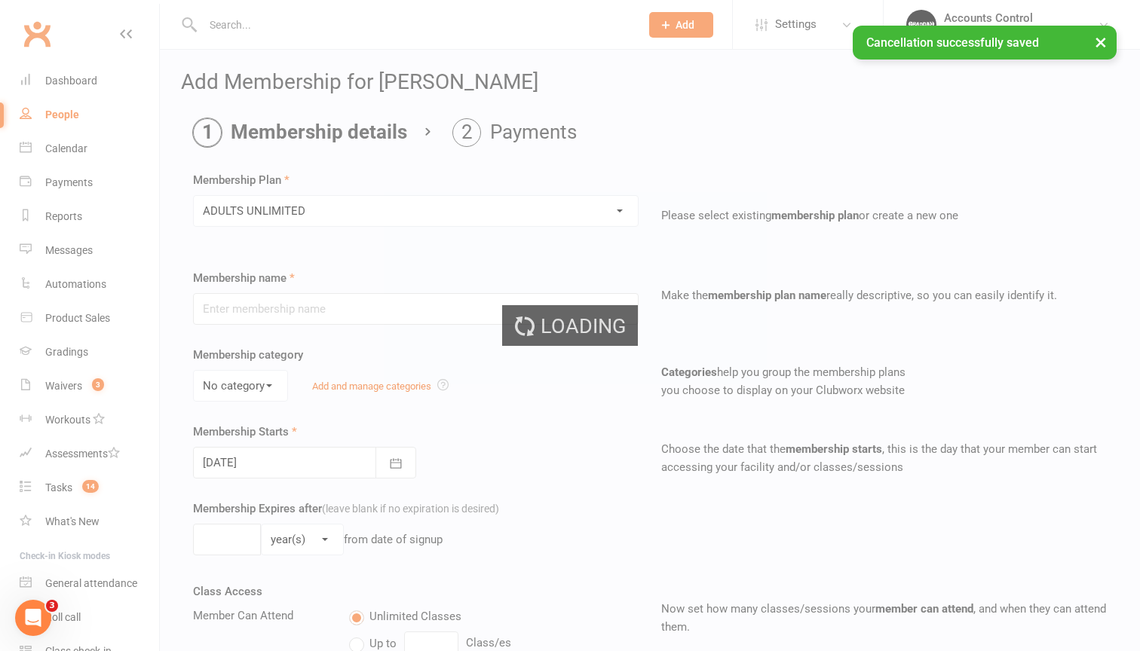
type input "ADULTS UNLIMITED"
select select "0"
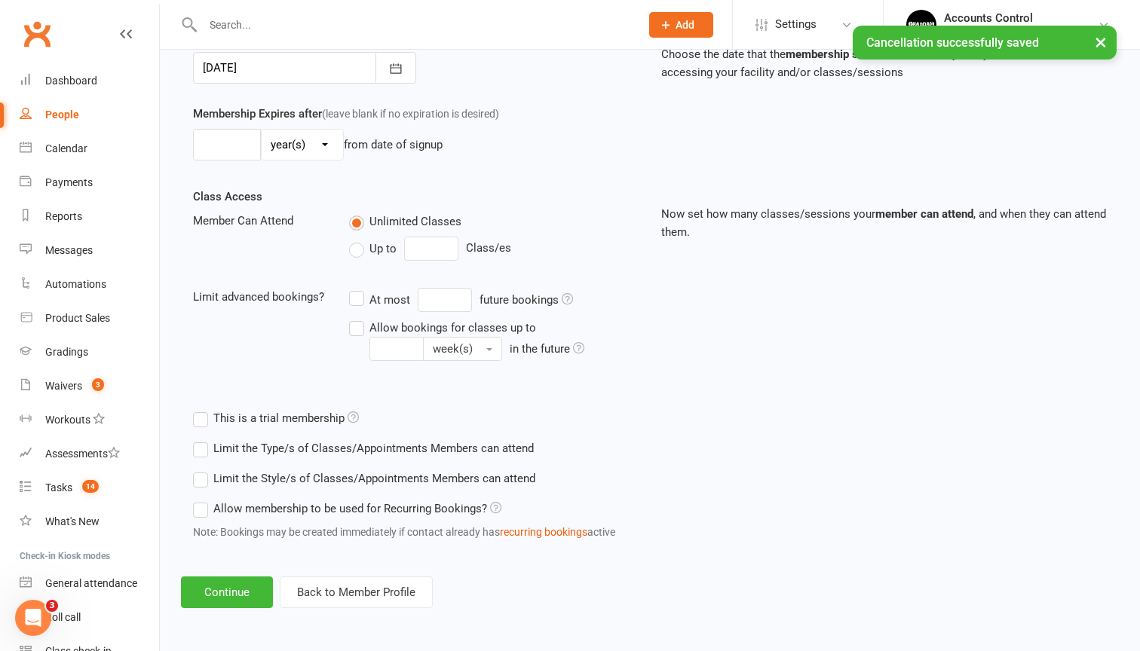
scroll to position [407, 0]
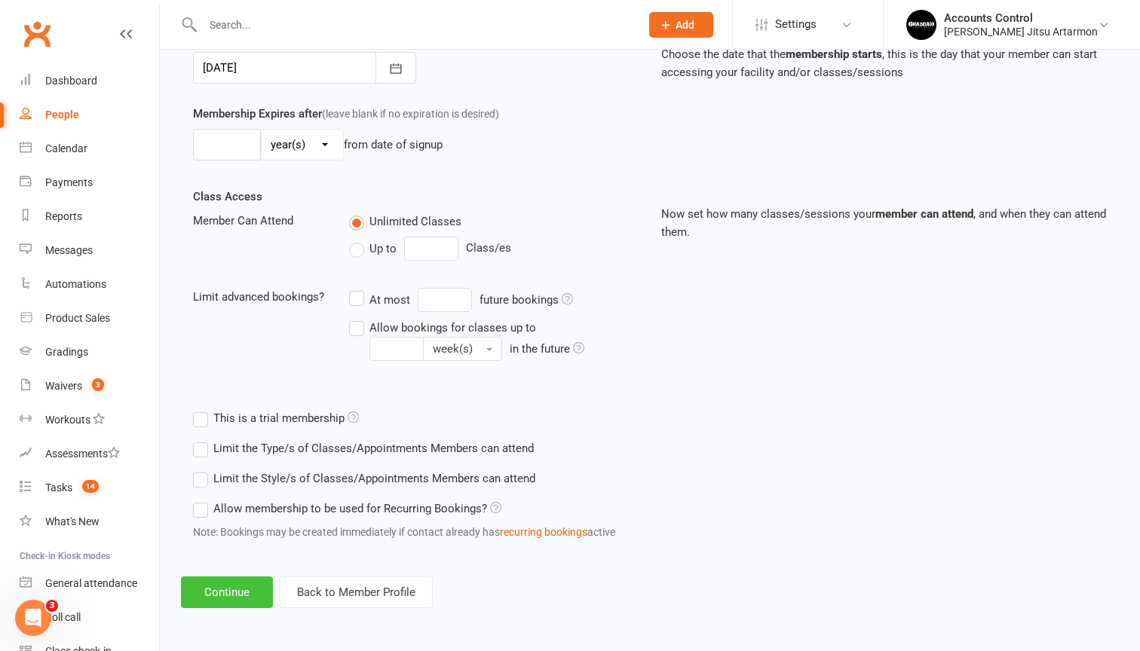
click at [242, 586] on button "Continue" at bounding box center [227, 593] width 92 height 32
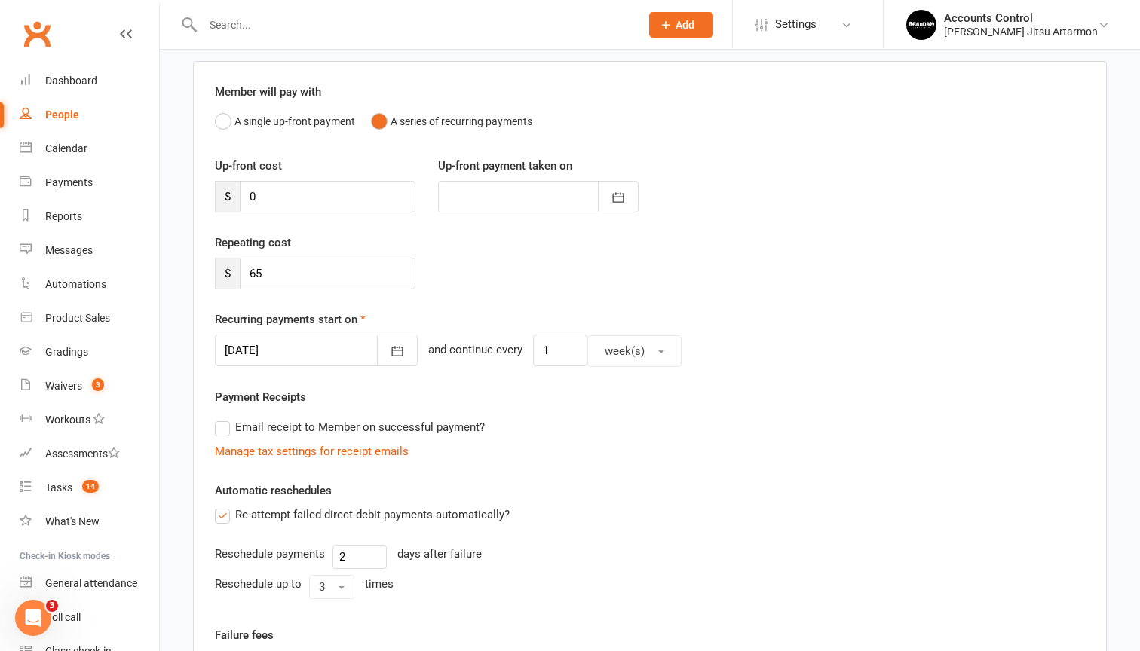
scroll to position [107, 0]
click at [391, 353] on icon "button" at bounding box center [397, 352] width 15 height 15
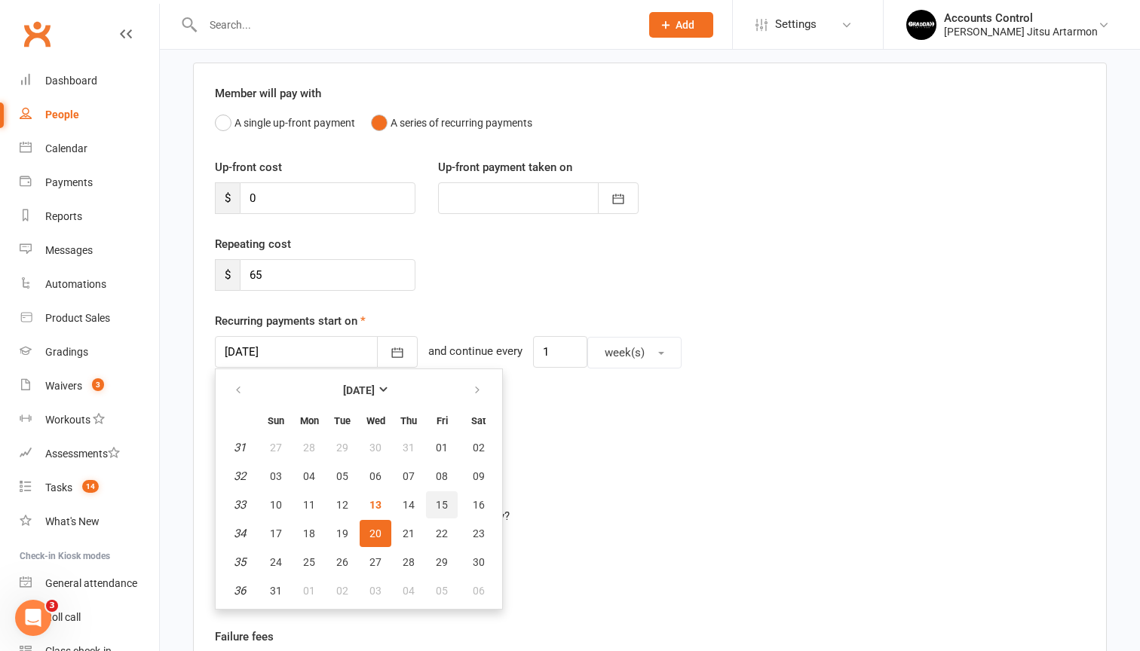
click at [437, 501] on span "15" at bounding box center [442, 505] width 12 height 12
type input "15 Aug 2025"
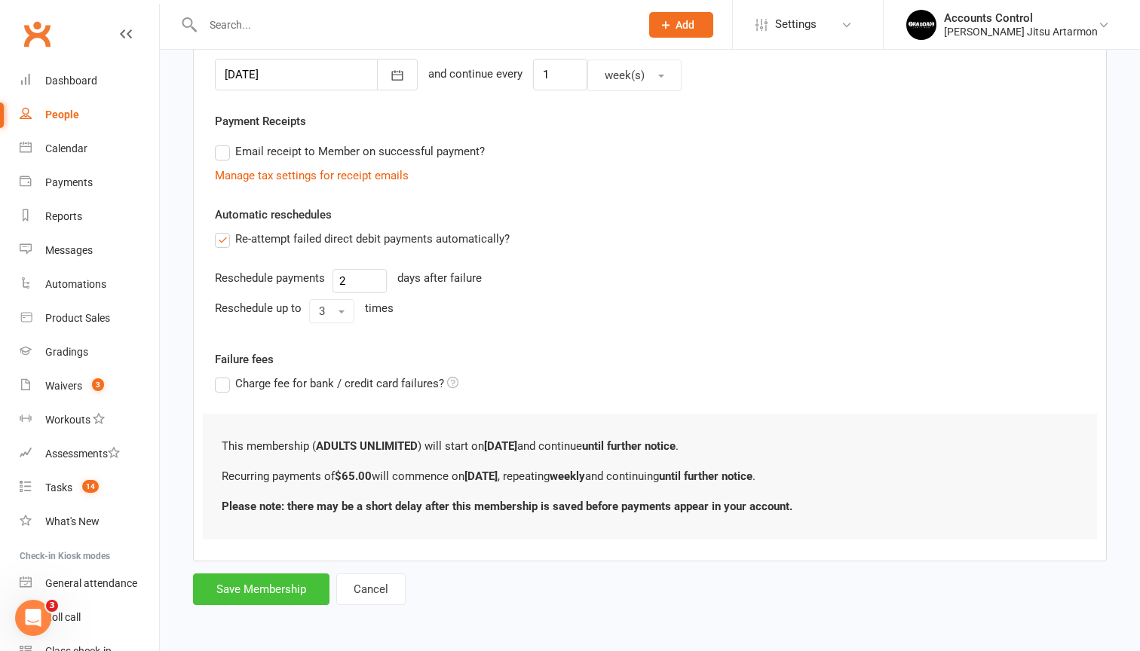
scroll to position [397, 0]
click at [287, 580] on button "Save Membership" at bounding box center [261, 590] width 136 height 32
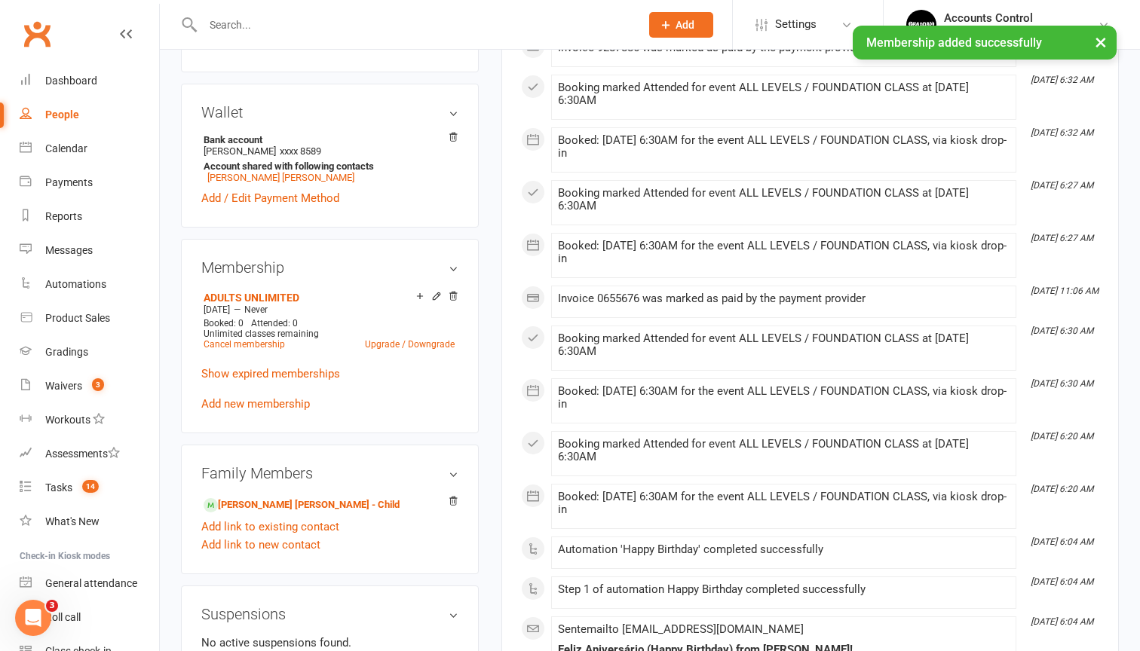
scroll to position [425, 0]
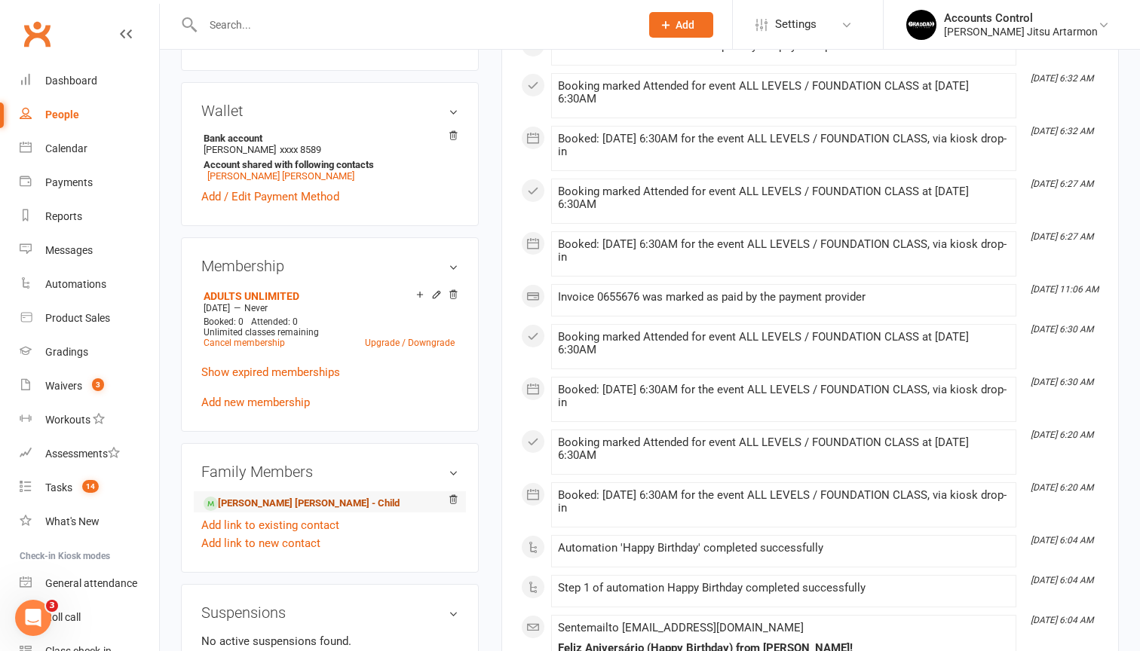
click at [304, 512] on link "Godfrey Lai Ho Cheng - Child" at bounding box center [302, 504] width 196 height 16
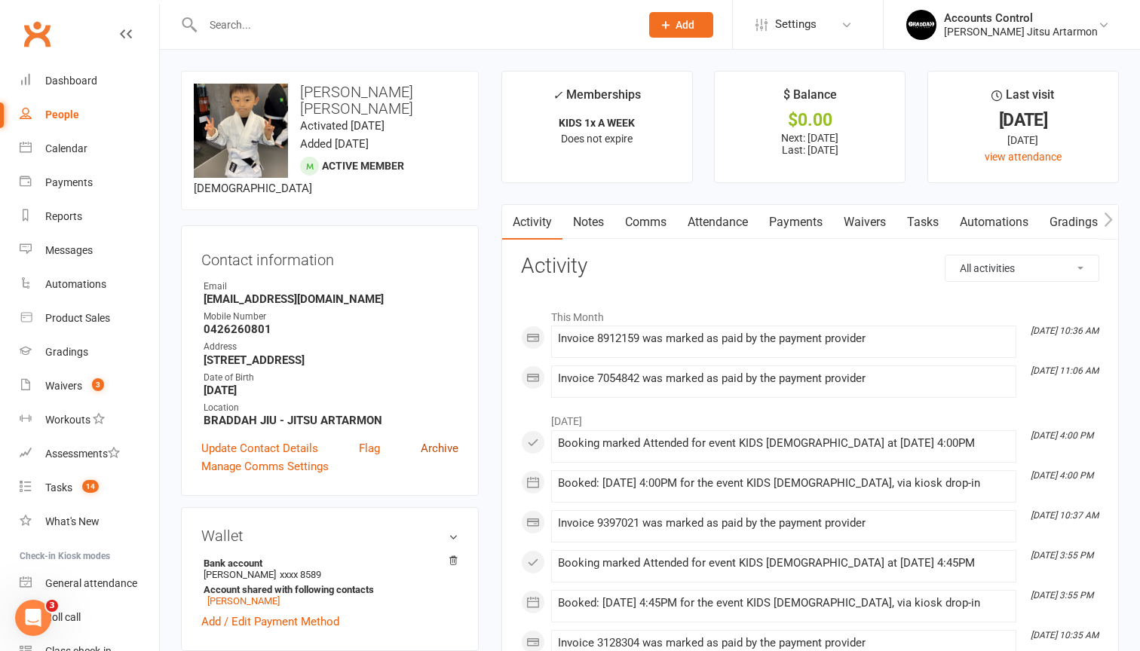
click at [435, 449] on link "Archive" at bounding box center [440, 449] width 38 height 18
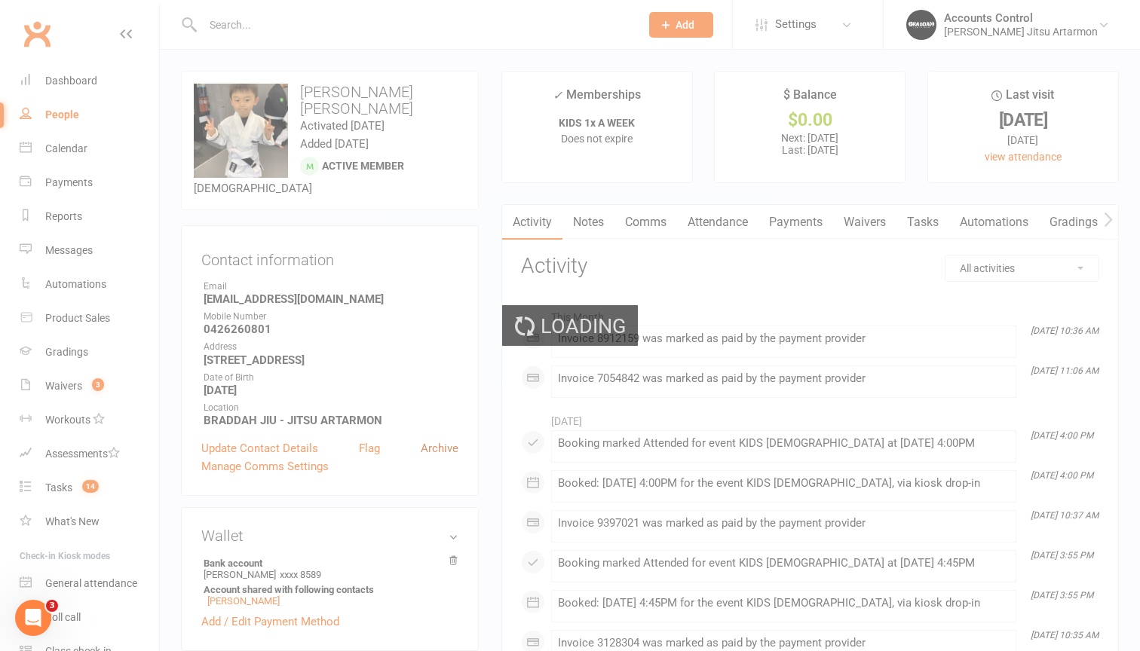
select select "100"
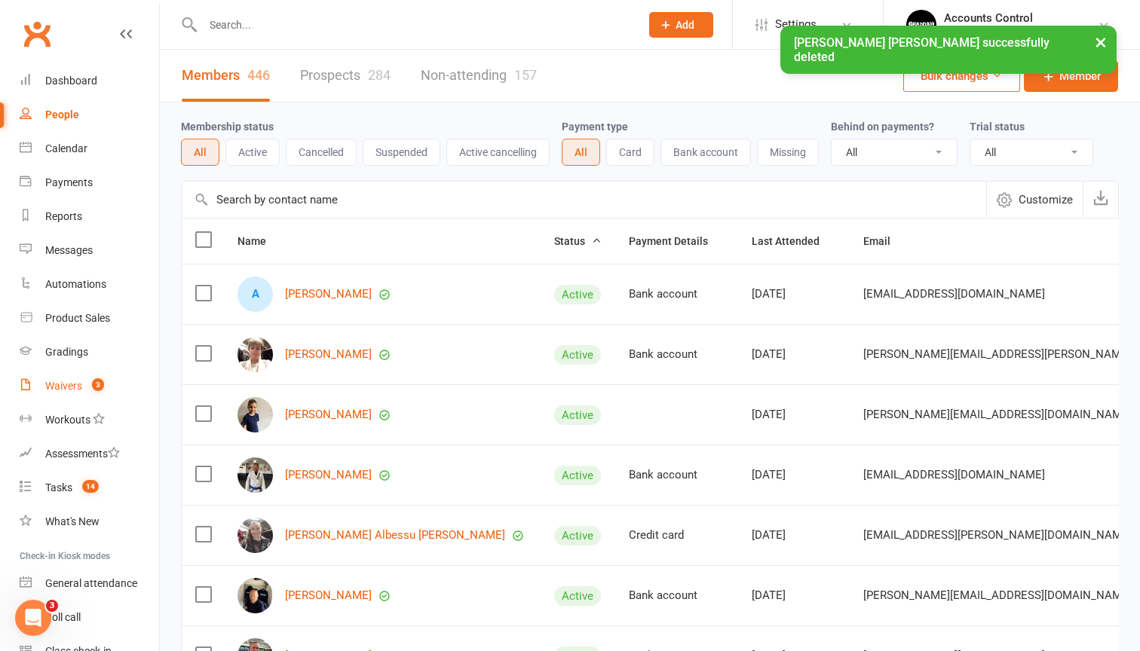
click at [62, 381] on div "Waivers" at bounding box center [63, 386] width 37 height 12
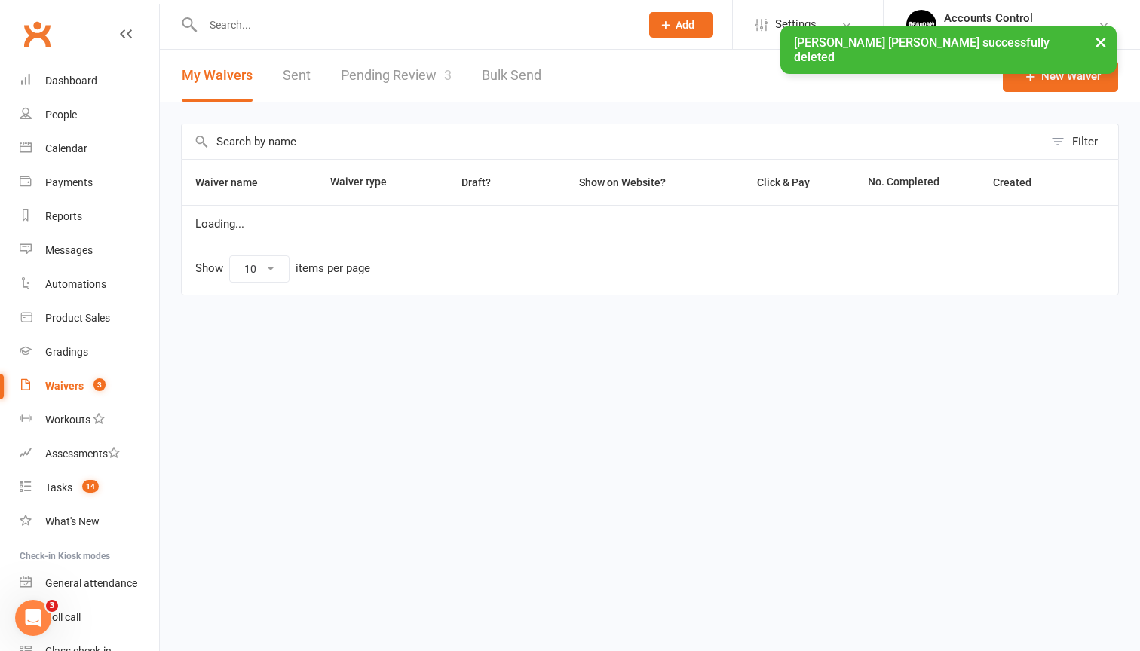
select select "50"
click at [408, 62] on link "Pending Review 3" at bounding box center [396, 76] width 111 height 52
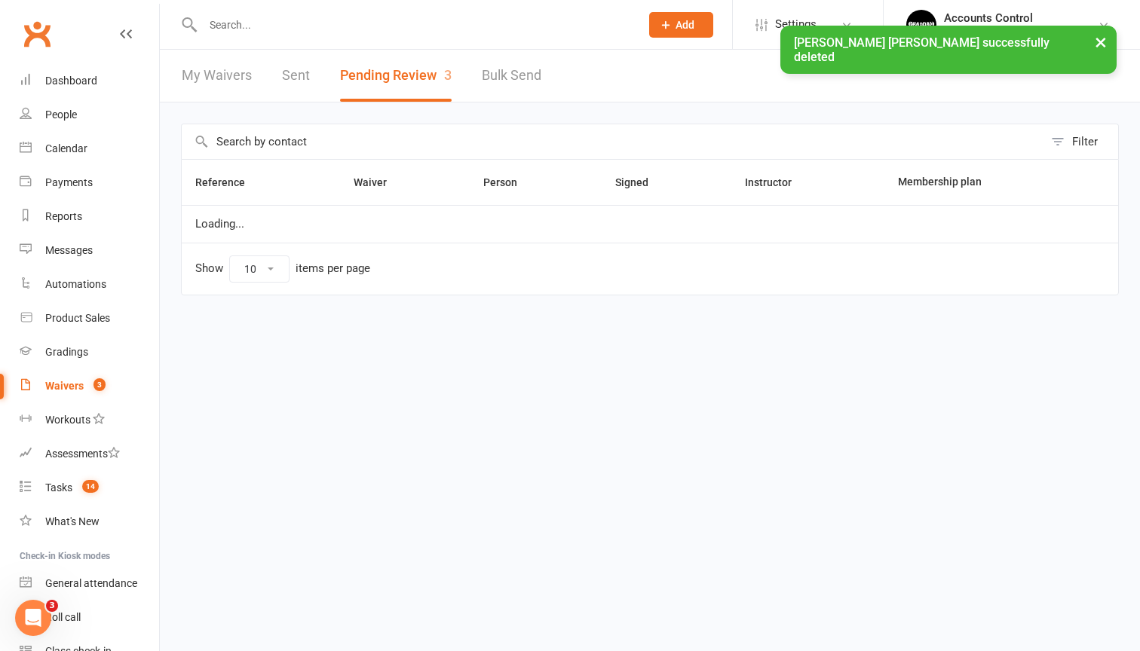
select select "50"
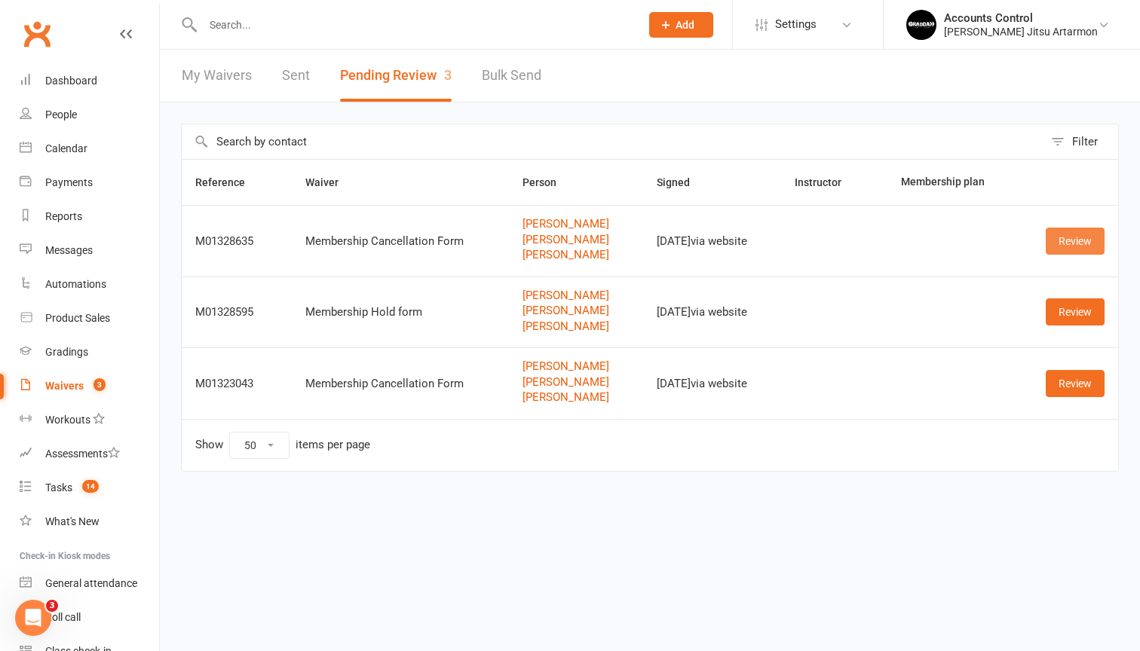
click at [1081, 248] on link "Review" at bounding box center [1075, 241] width 59 height 27
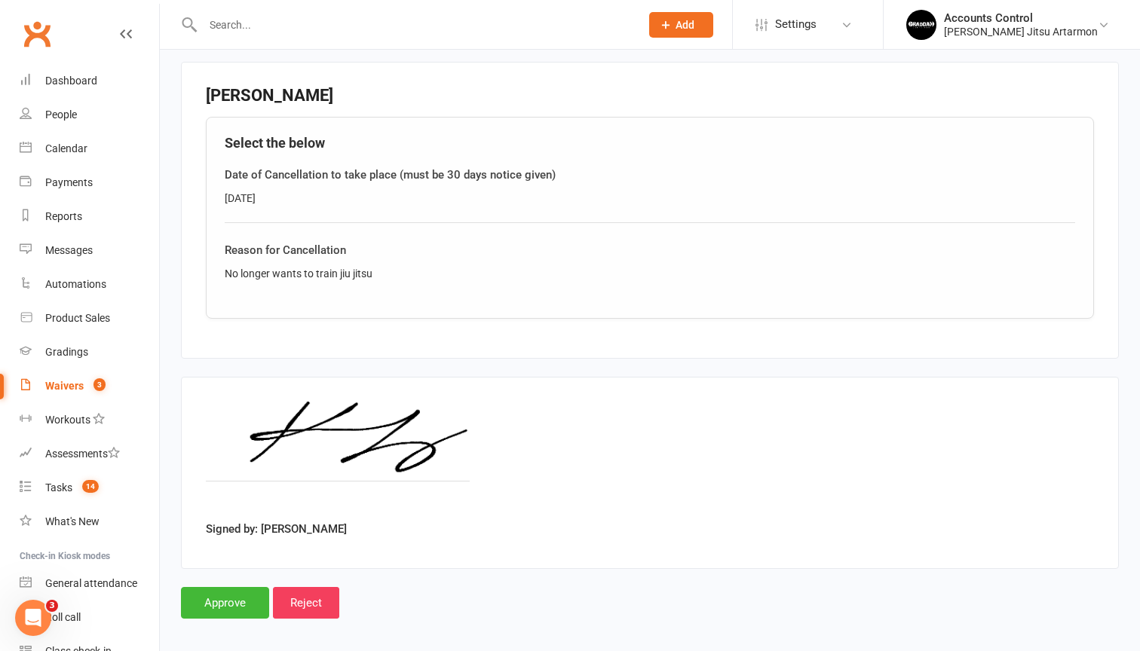
scroll to position [1068, 0]
click at [253, 588] on input "Approve" at bounding box center [225, 604] width 88 height 32
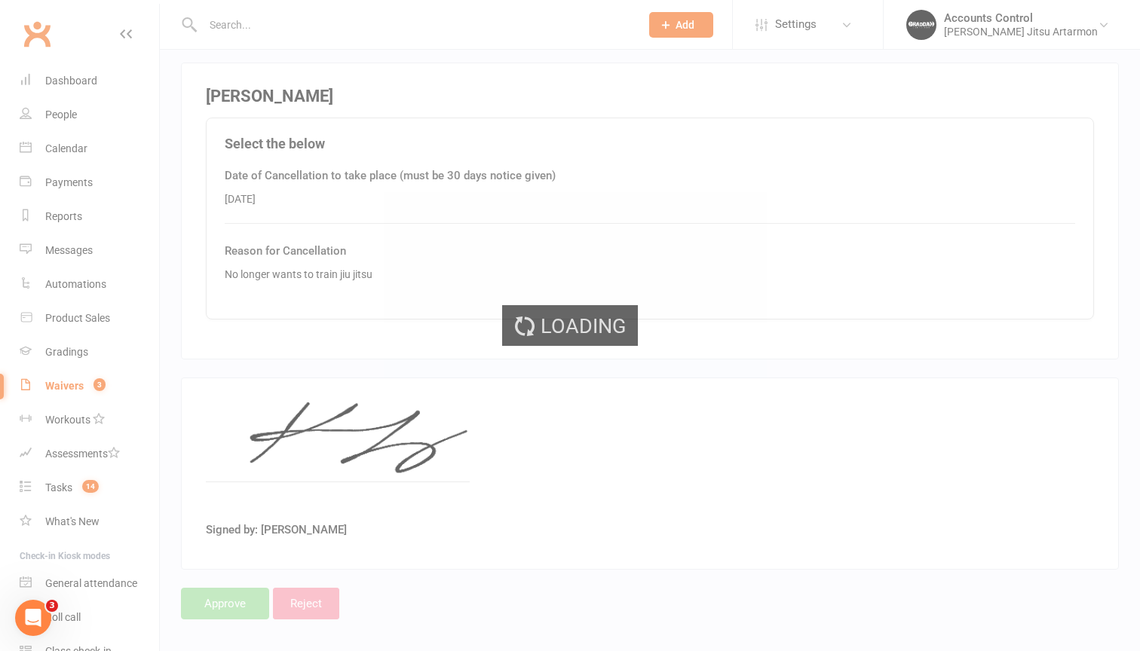
select select "50"
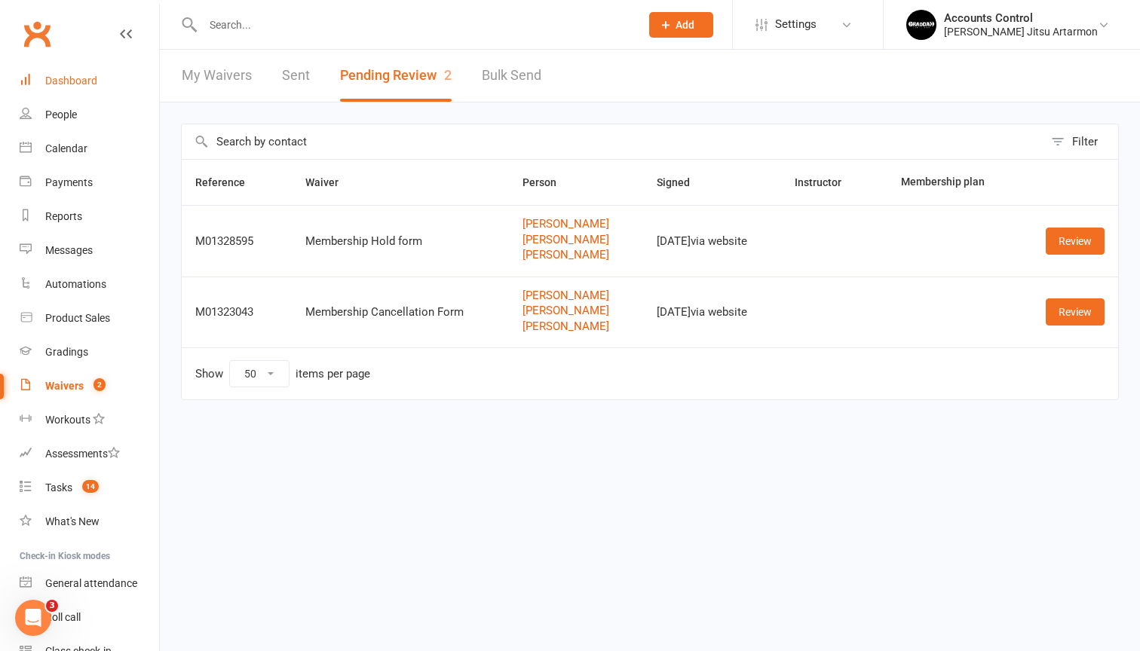
click at [83, 82] on div "Dashboard" at bounding box center [71, 81] width 52 height 12
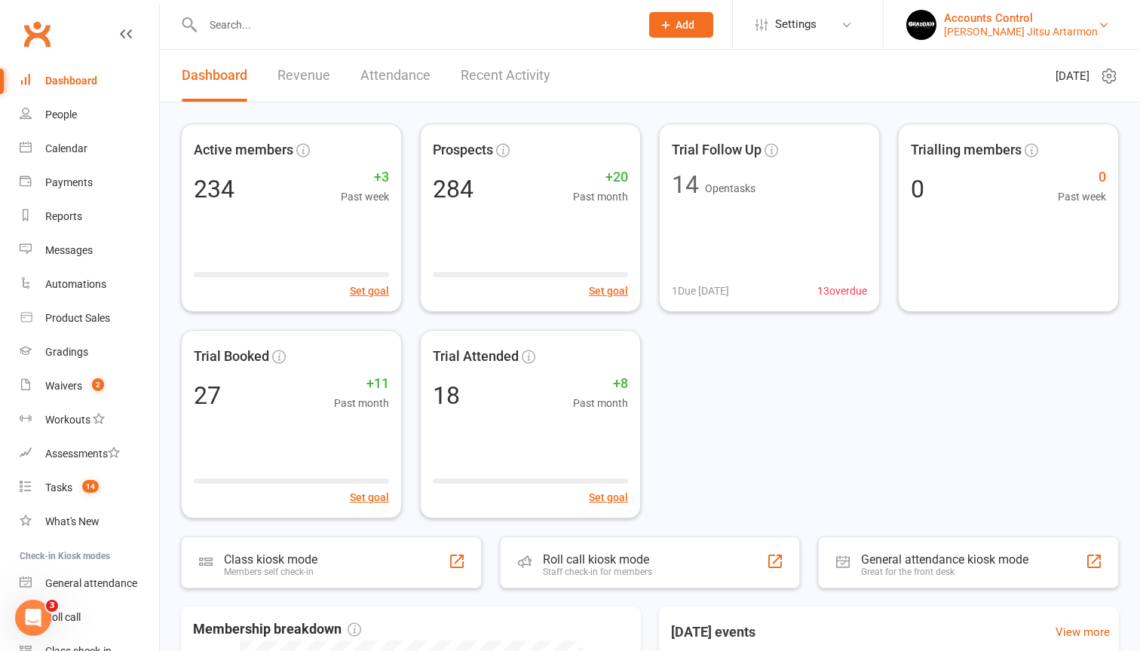
click at [1076, 30] on div "Braddah Jiu Jitsu Artarmon" at bounding box center [1021, 32] width 154 height 14
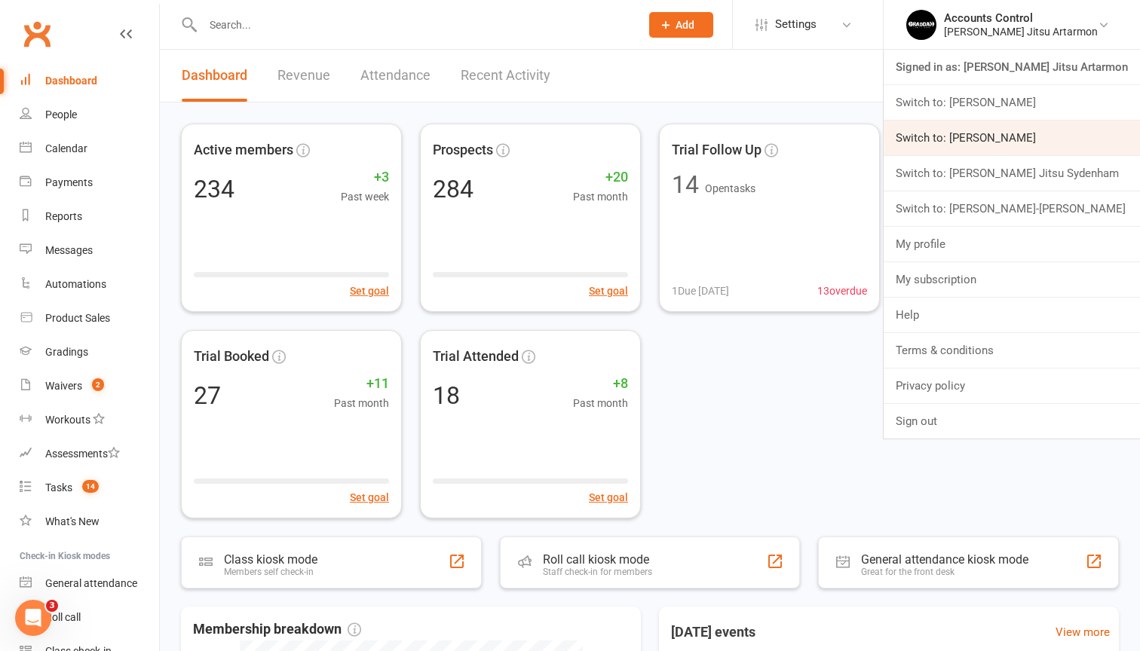
click at [1059, 127] on link "Switch to: [PERSON_NAME]" at bounding box center [1012, 138] width 256 height 35
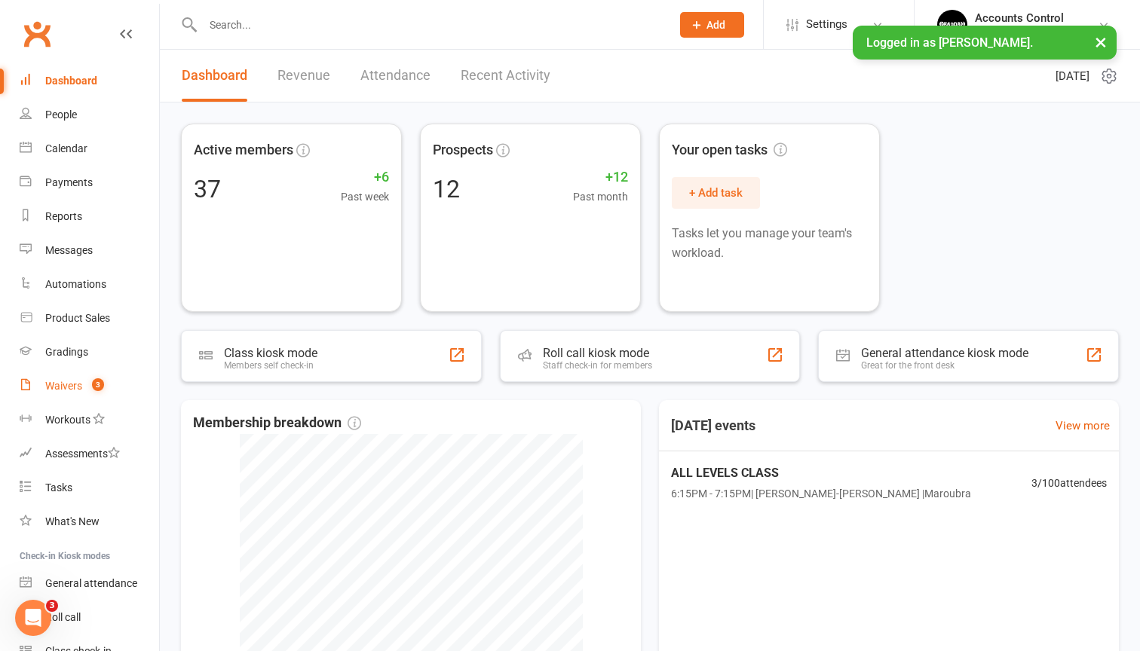
click at [78, 387] on div "Waivers" at bounding box center [63, 386] width 37 height 12
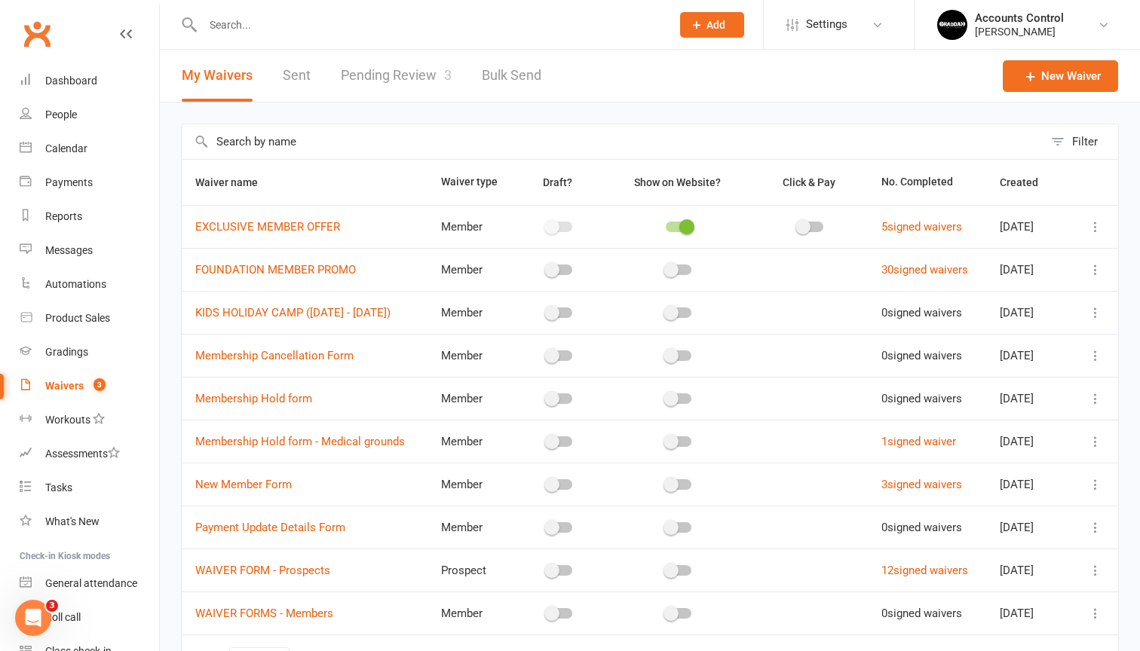
click at [426, 72] on link "Pending Review 3" at bounding box center [396, 76] width 111 height 52
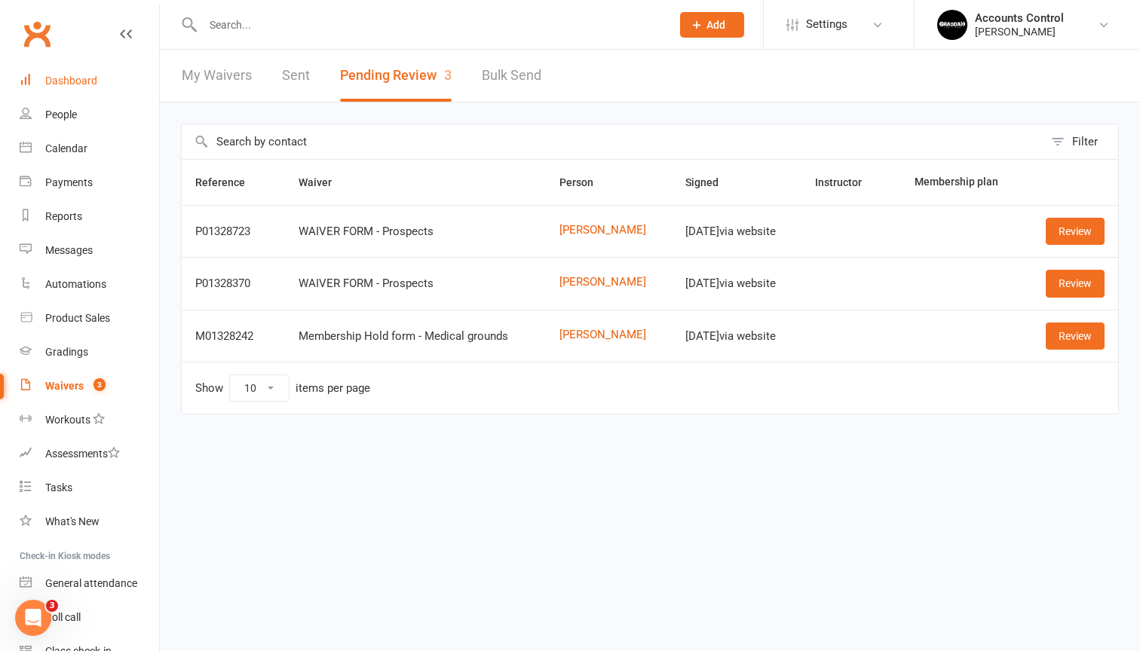
click at [83, 92] on link "Dashboard" at bounding box center [89, 81] width 139 height 34
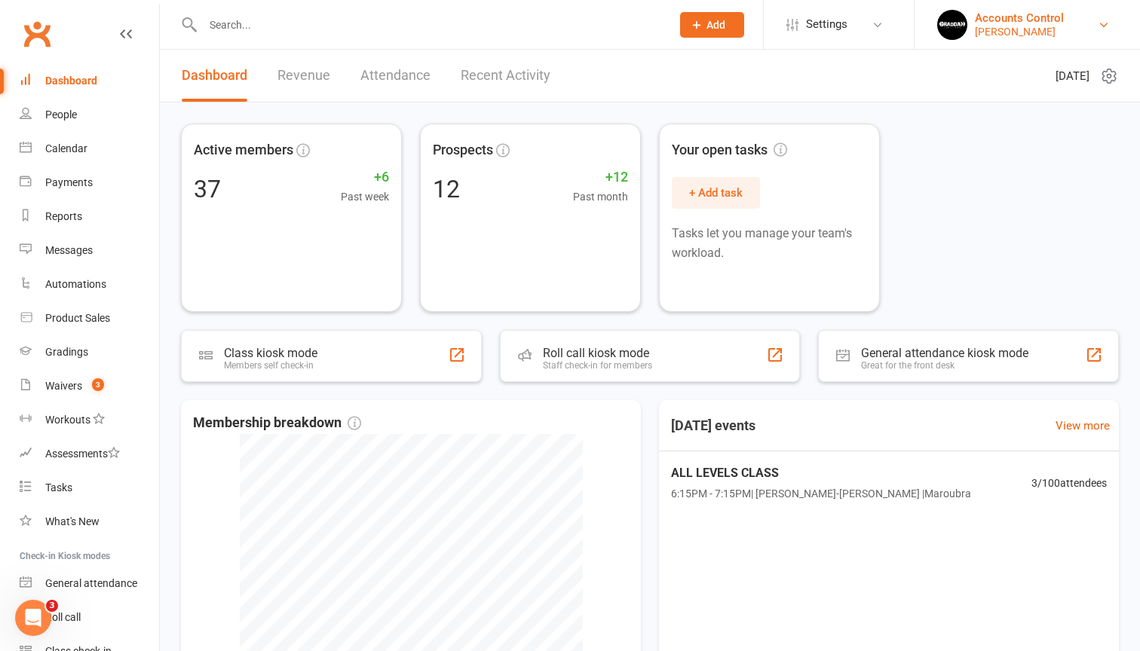
click at [1064, 37] on div "Braddah Jiu Jitsu Maroubra" at bounding box center [1019, 32] width 89 height 14
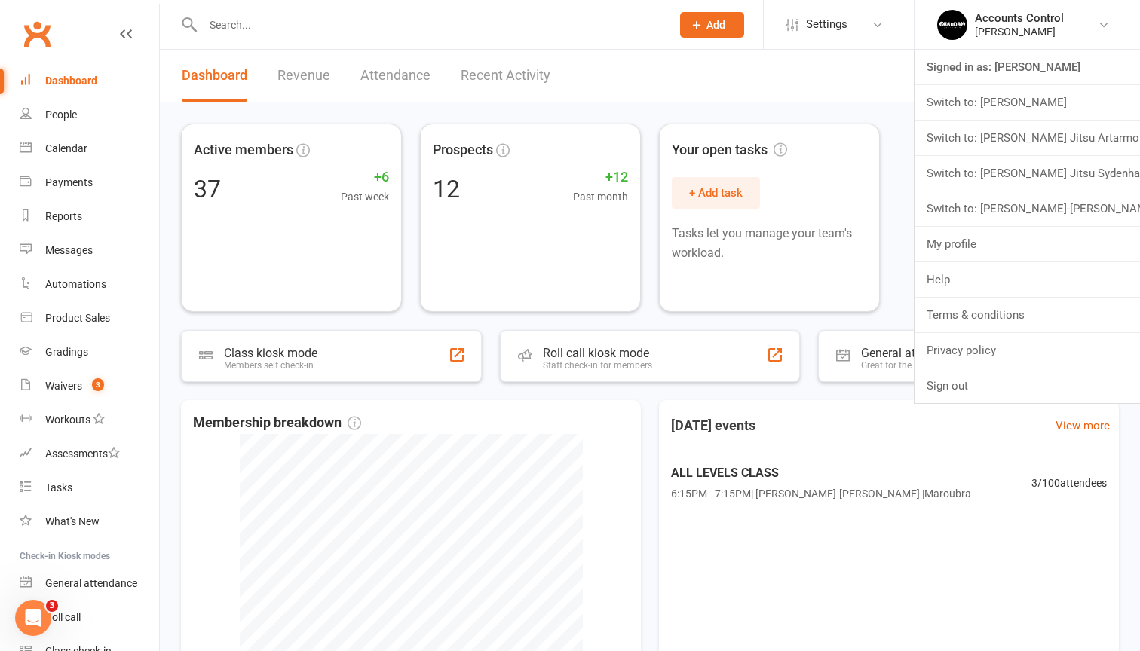
click at [383, 9] on div at bounding box center [421, 24] width 480 height 49
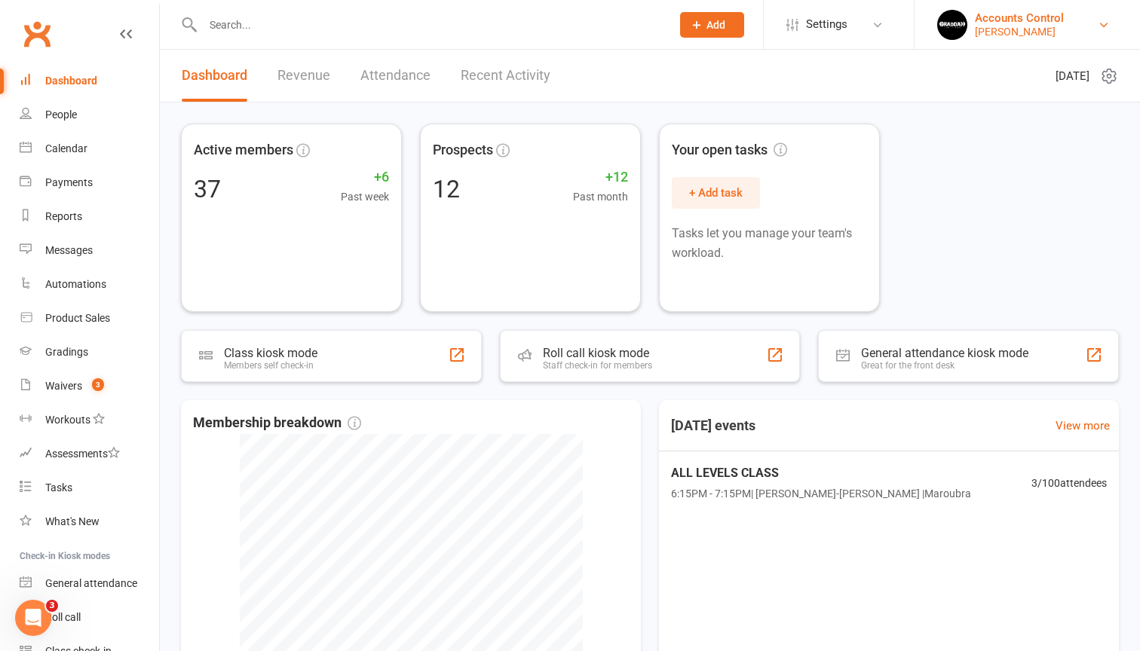
click at [1064, 16] on div "Accounts Control" at bounding box center [1019, 18] width 89 height 14
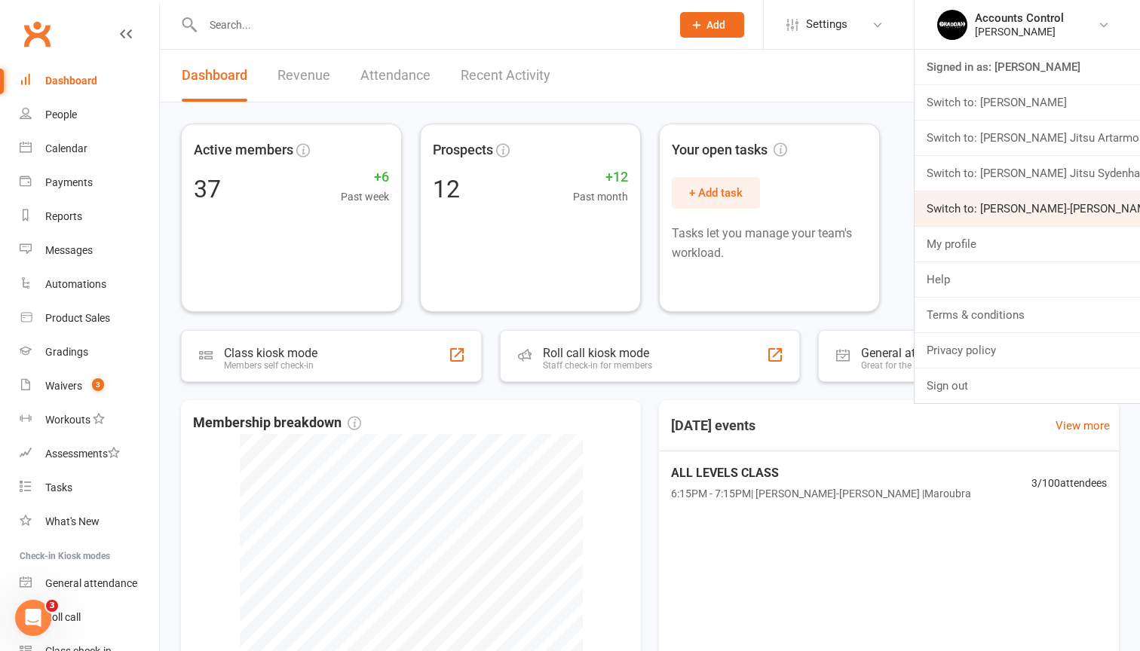
click at [1028, 215] on link "Switch to: [PERSON_NAME]-[PERSON_NAME]" at bounding box center [1027, 209] width 225 height 35
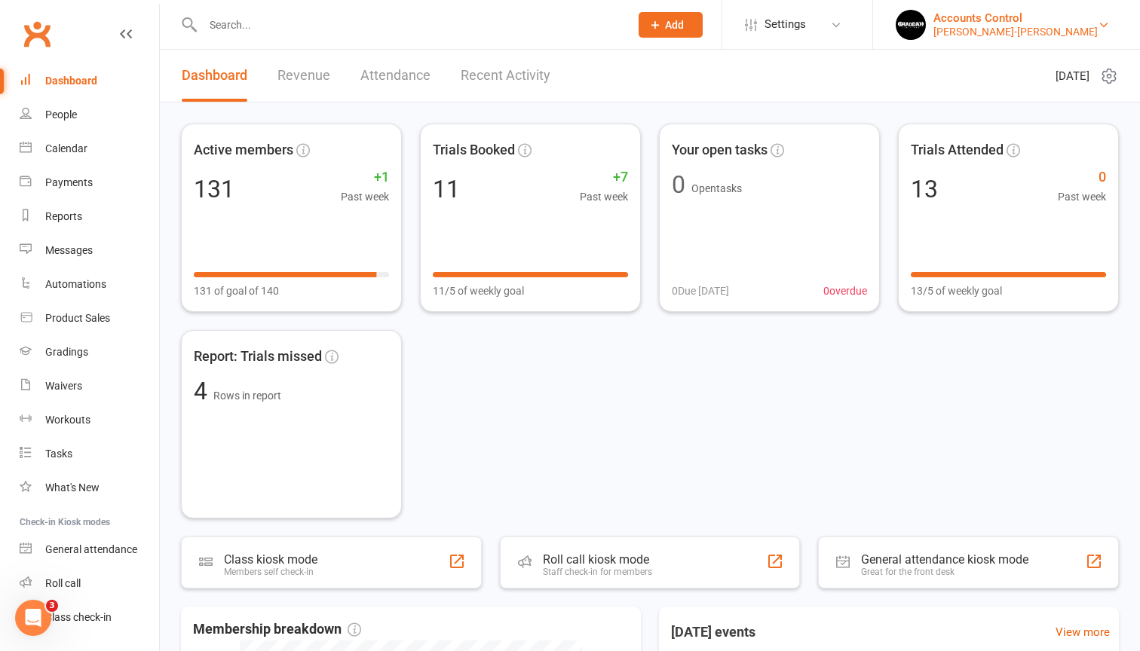
click at [1052, 36] on div "[PERSON_NAME]-[PERSON_NAME]" at bounding box center [1015, 32] width 164 height 14
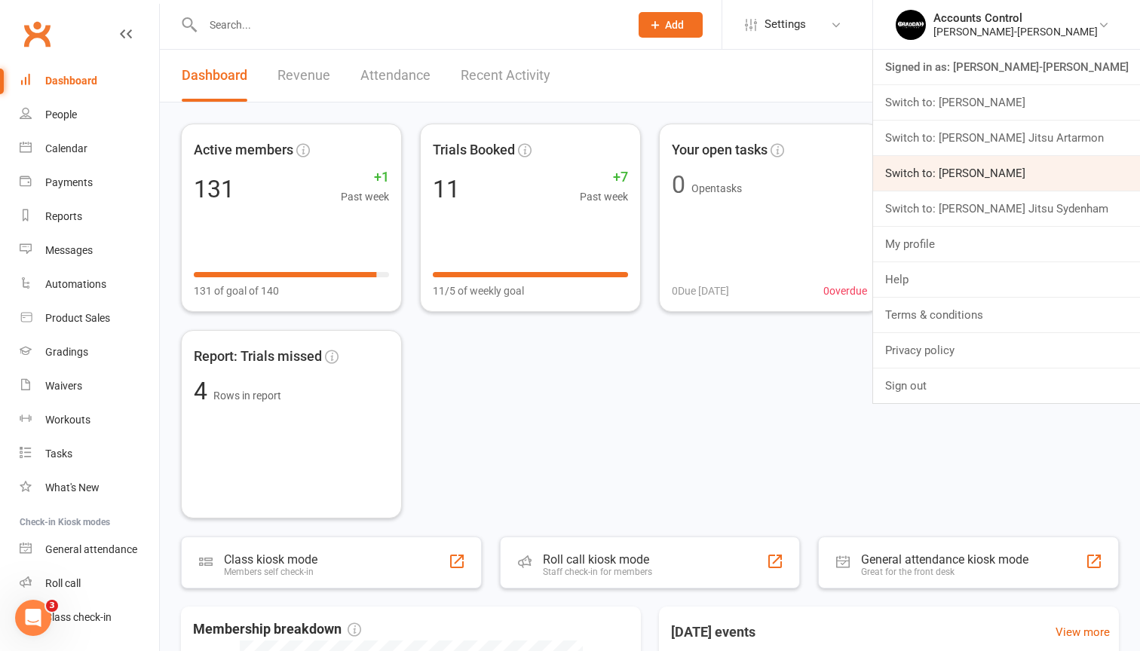
click at [1038, 180] on link "Switch to: [PERSON_NAME]" at bounding box center [1006, 173] width 267 height 35
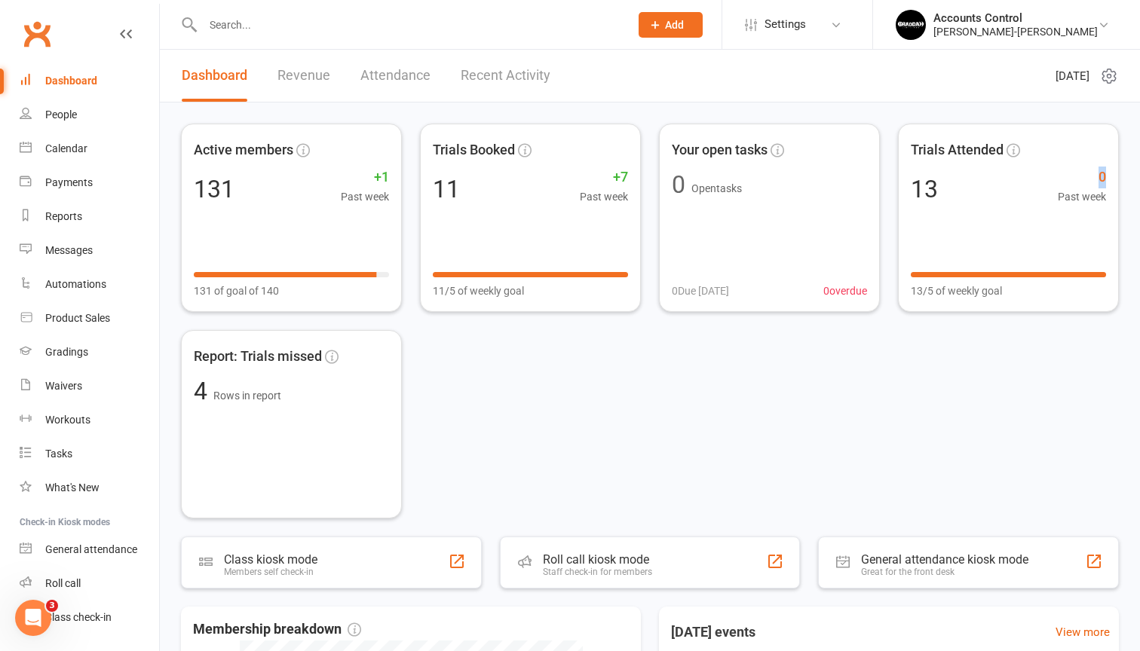
click at [1038, 180] on div "13 0 Past week" at bounding box center [1008, 189] width 195 height 32
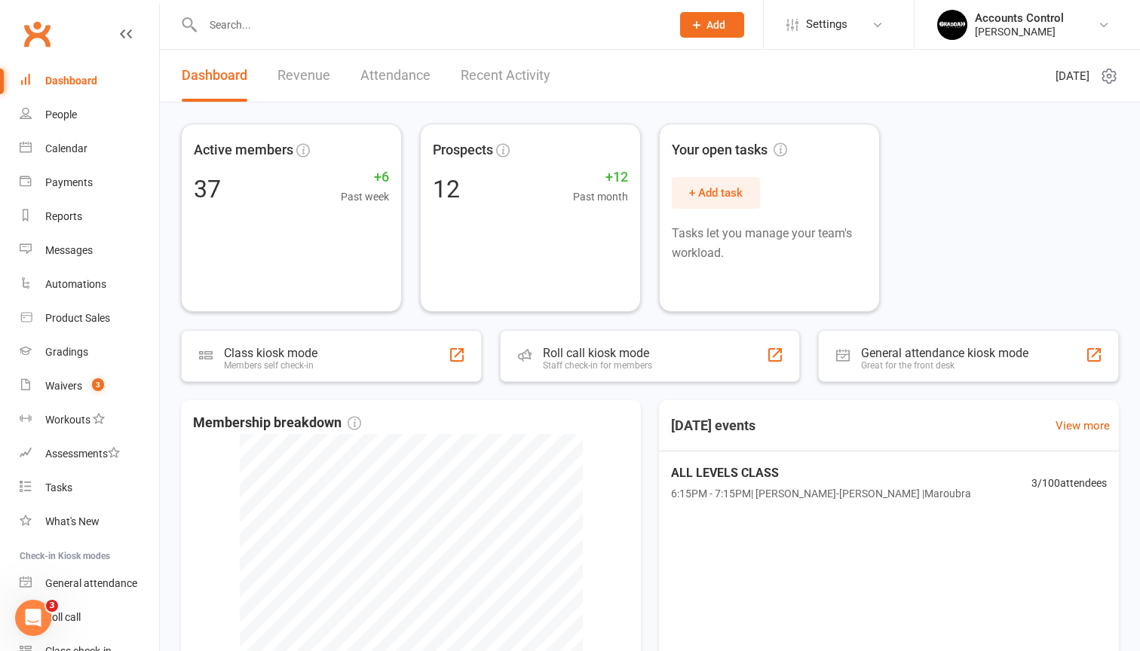
scroll to position [38, 0]
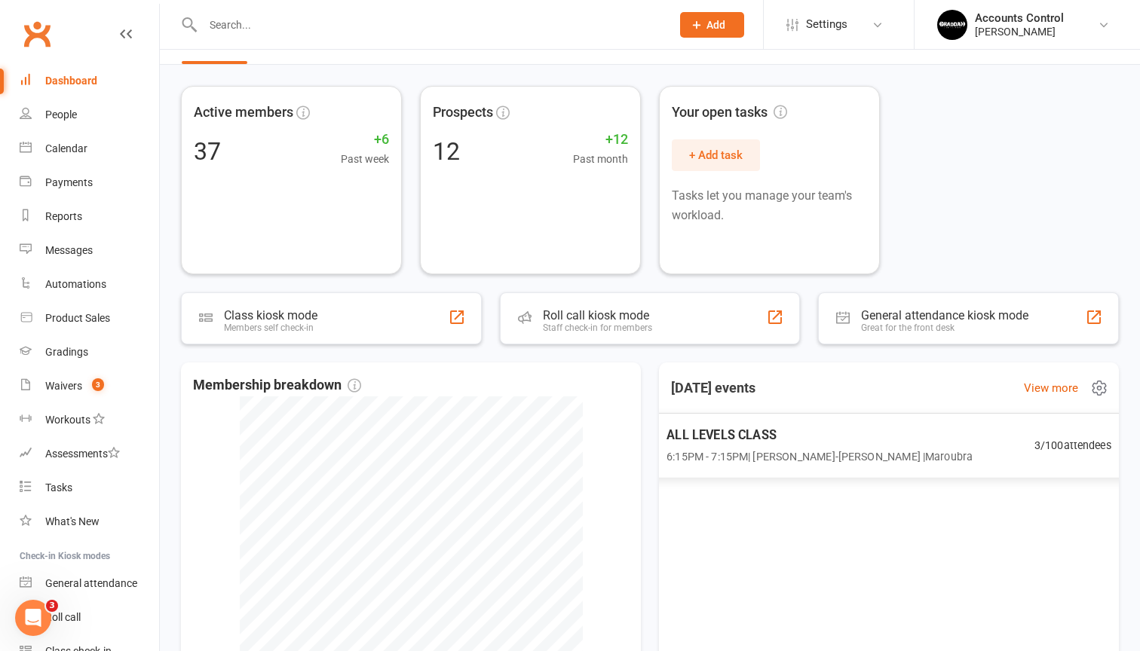
click at [898, 443] on span "ALL LEVELS CLASS" at bounding box center [820, 435] width 306 height 20
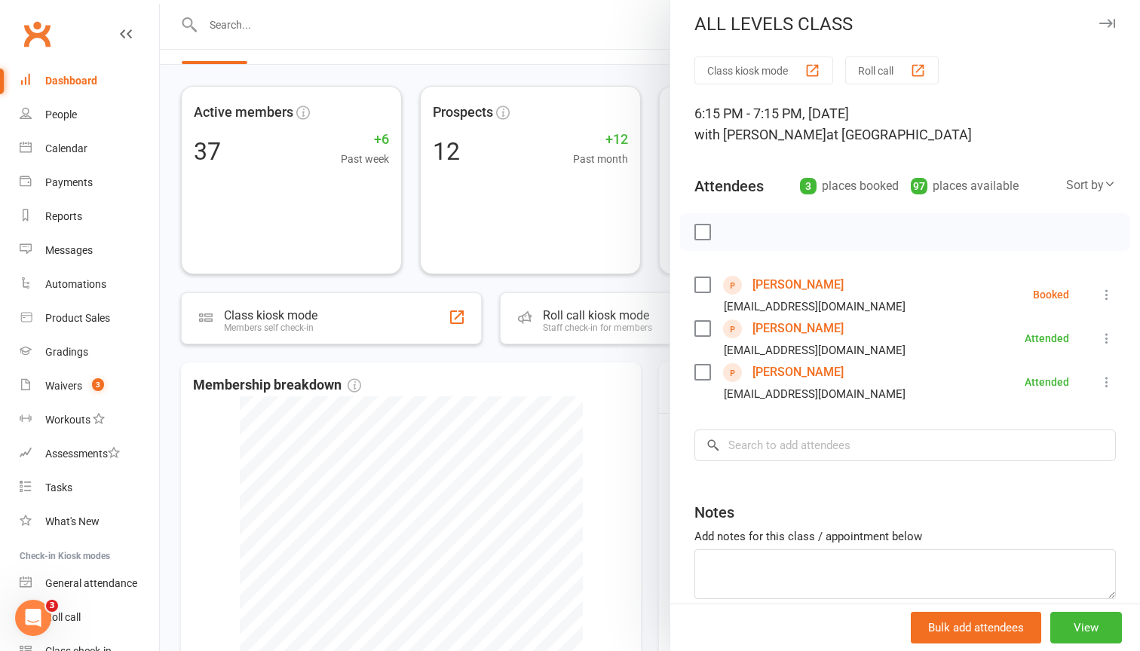
scroll to position [6, 0]
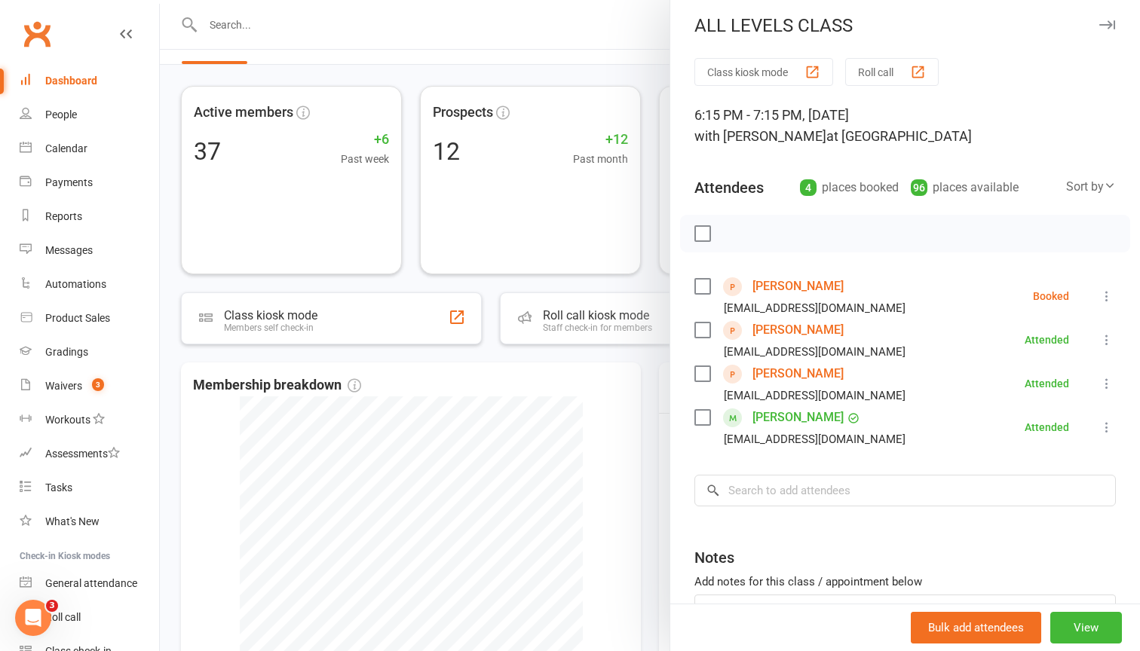
click at [462, 280] on div at bounding box center [650, 325] width 980 height 651
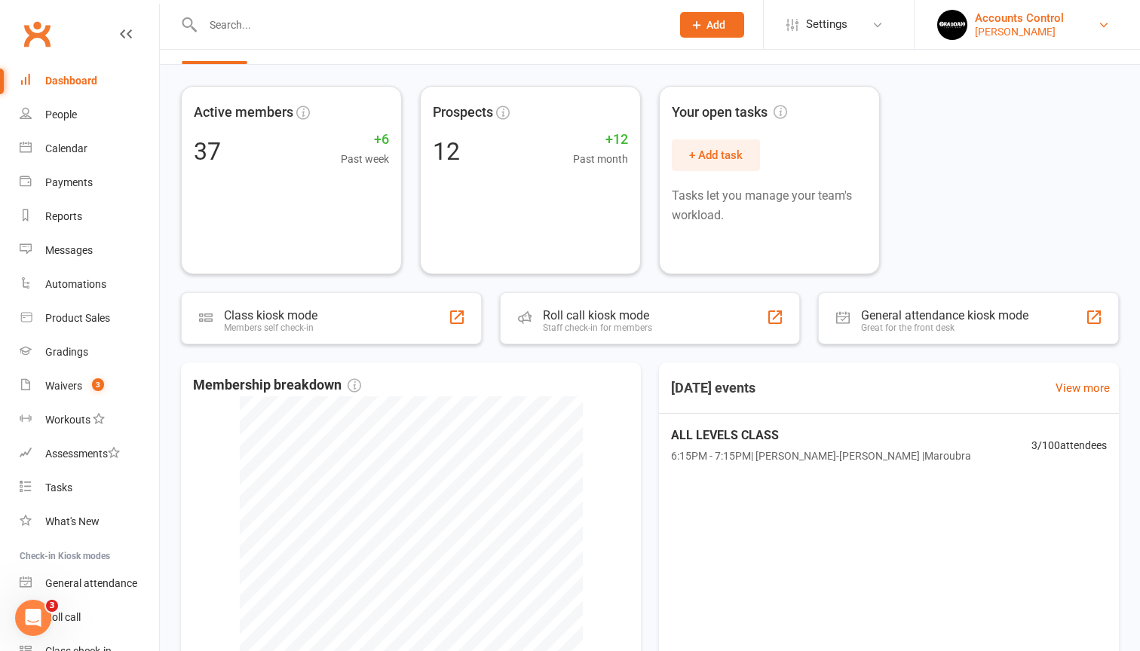
click at [1064, 33] on div "[PERSON_NAME]" at bounding box center [1019, 32] width 89 height 14
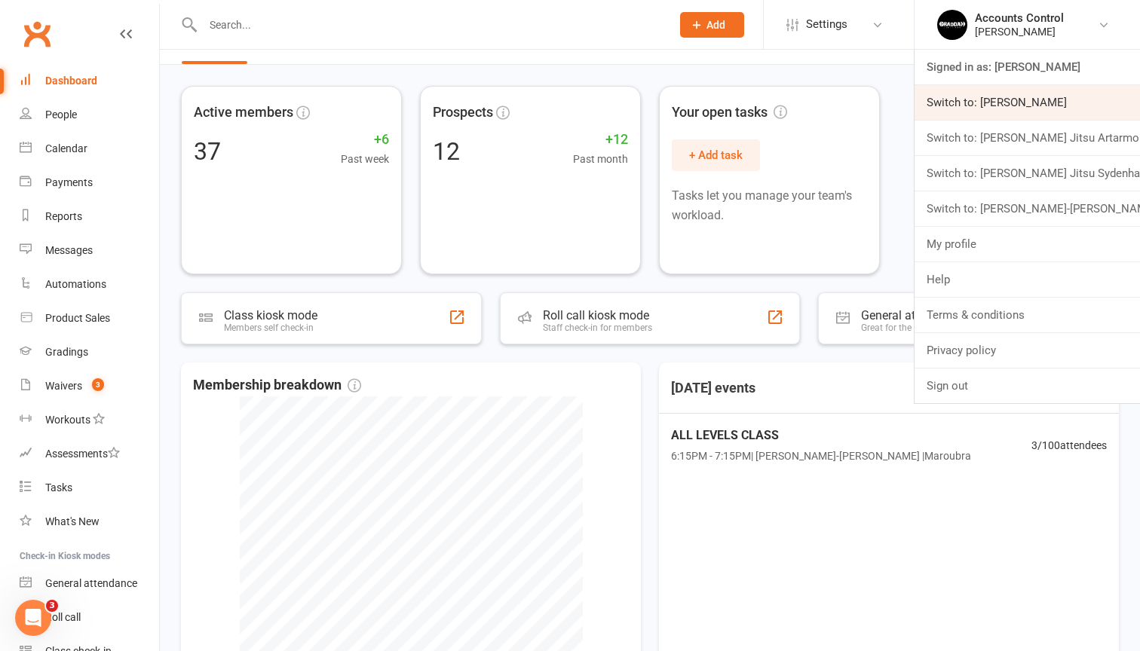
click at [1048, 93] on link "Switch to: [PERSON_NAME]" at bounding box center [1027, 102] width 225 height 35
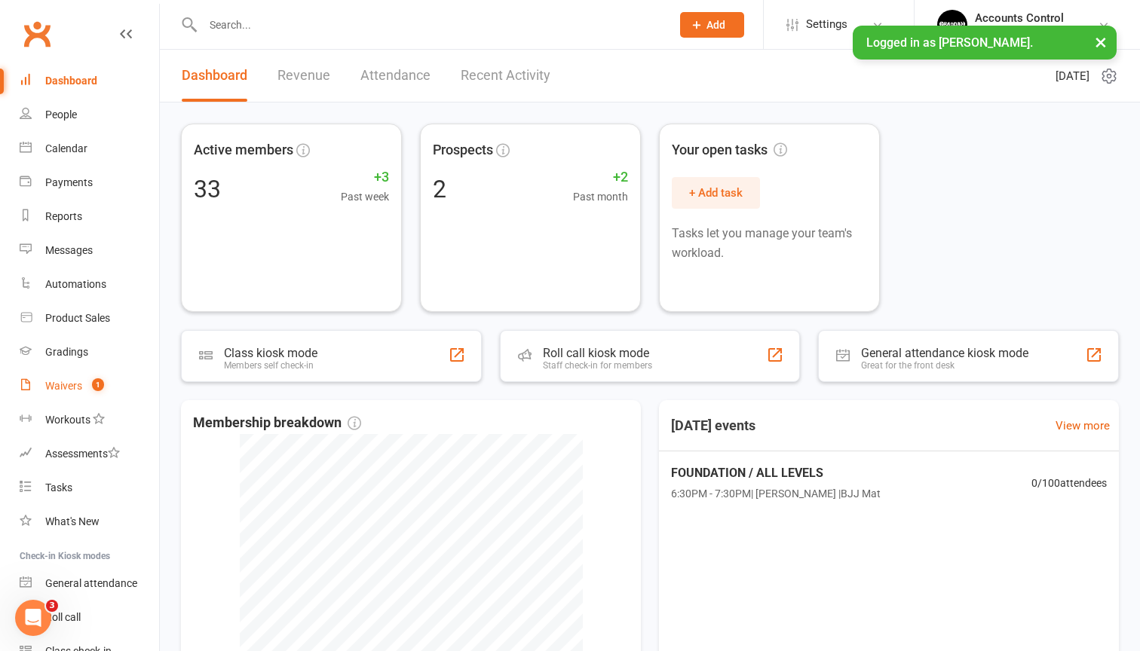
click at [87, 394] on link "Waivers 1" at bounding box center [89, 386] width 139 height 34
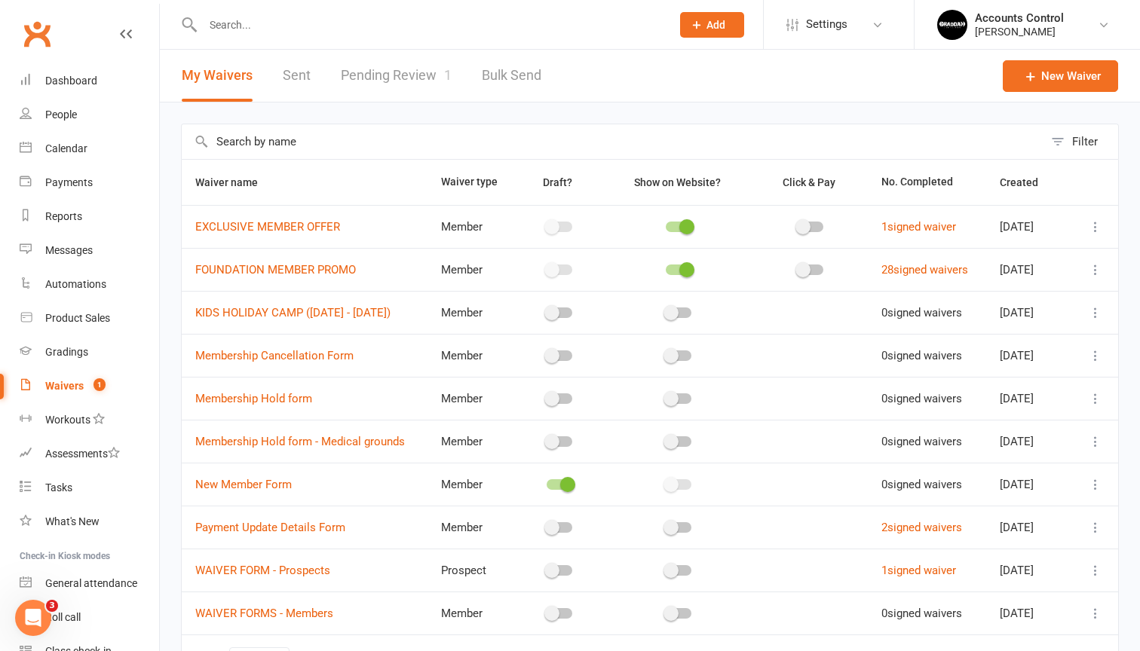
click at [394, 72] on link "Pending Review 1" at bounding box center [396, 76] width 111 height 52
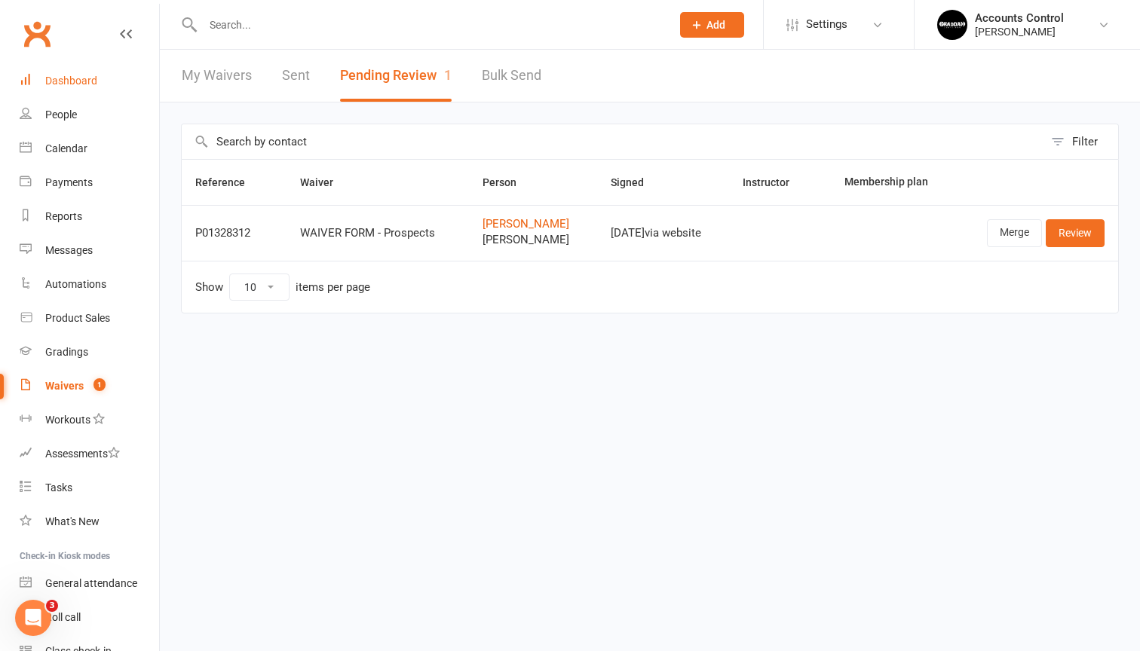
click at [76, 81] on div "Dashboard" at bounding box center [71, 81] width 52 height 12
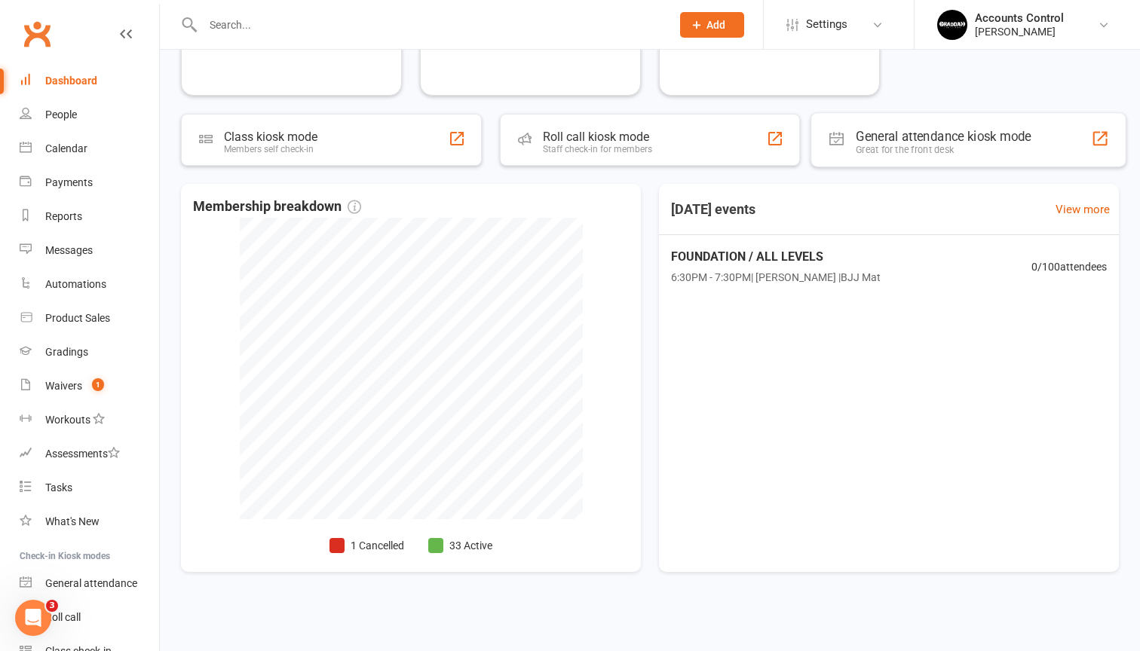
scroll to position [228, 0]
click at [1062, 201] on link "View more" at bounding box center [1051, 210] width 54 height 18
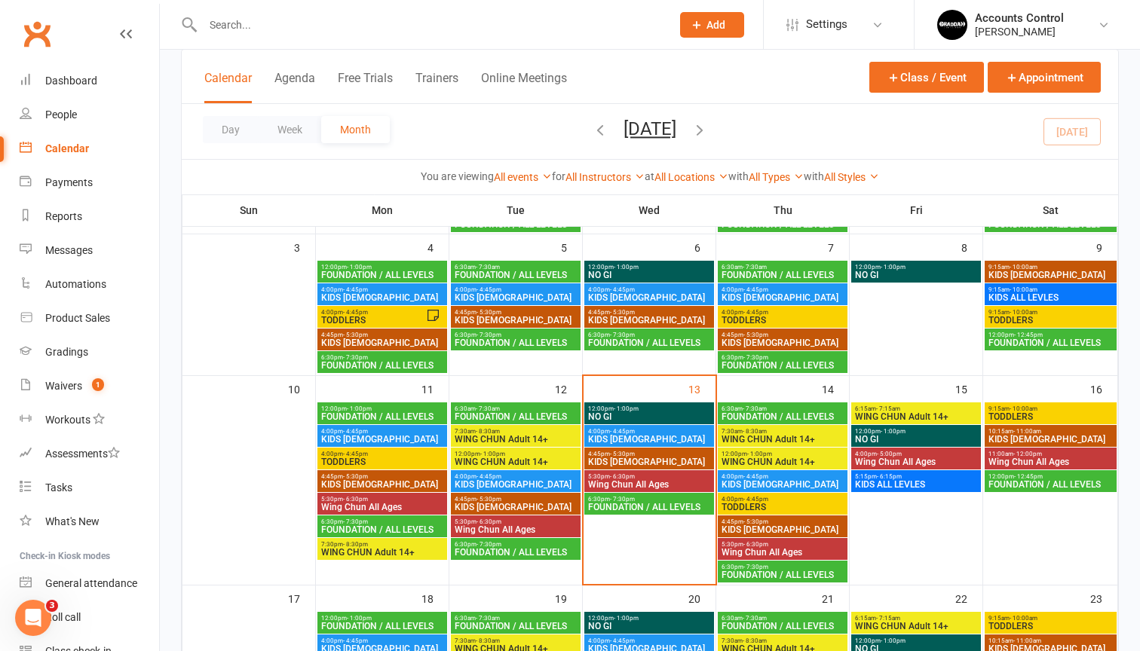
scroll to position [204, 0]
click at [56, 386] on div "Waivers" at bounding box center [63, 386] width 37 height 12
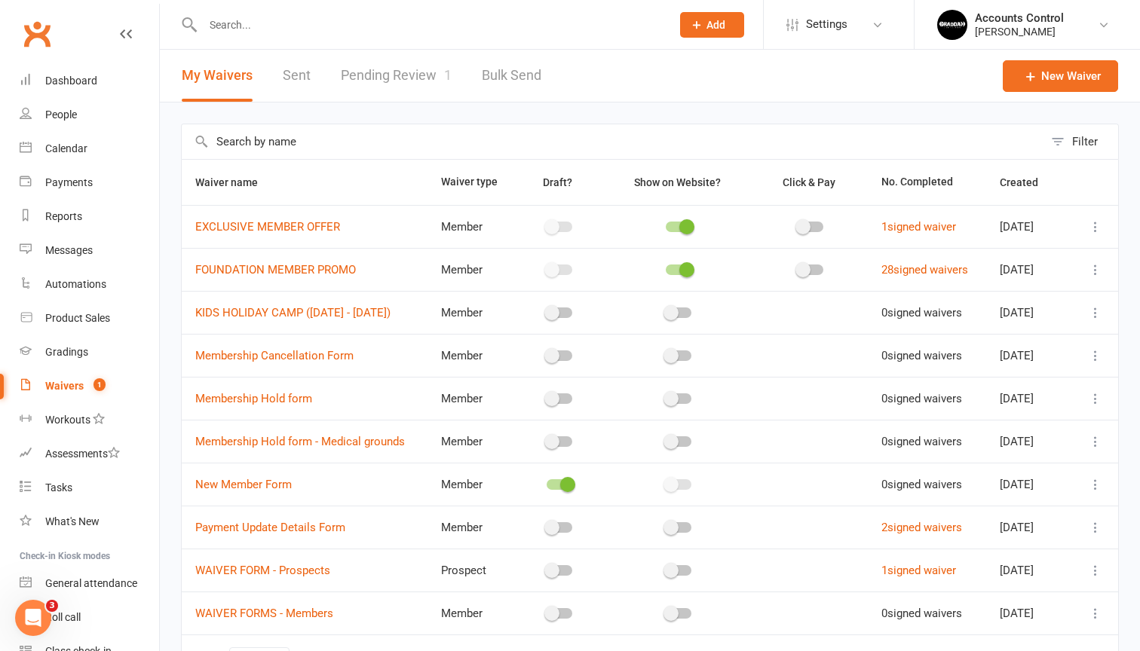
click at [375, 70] on link "Pending Review 1" at bounding box center [396, 76] width 111 height 52
